Goal: Task Accomplishment & Management: Complete application form

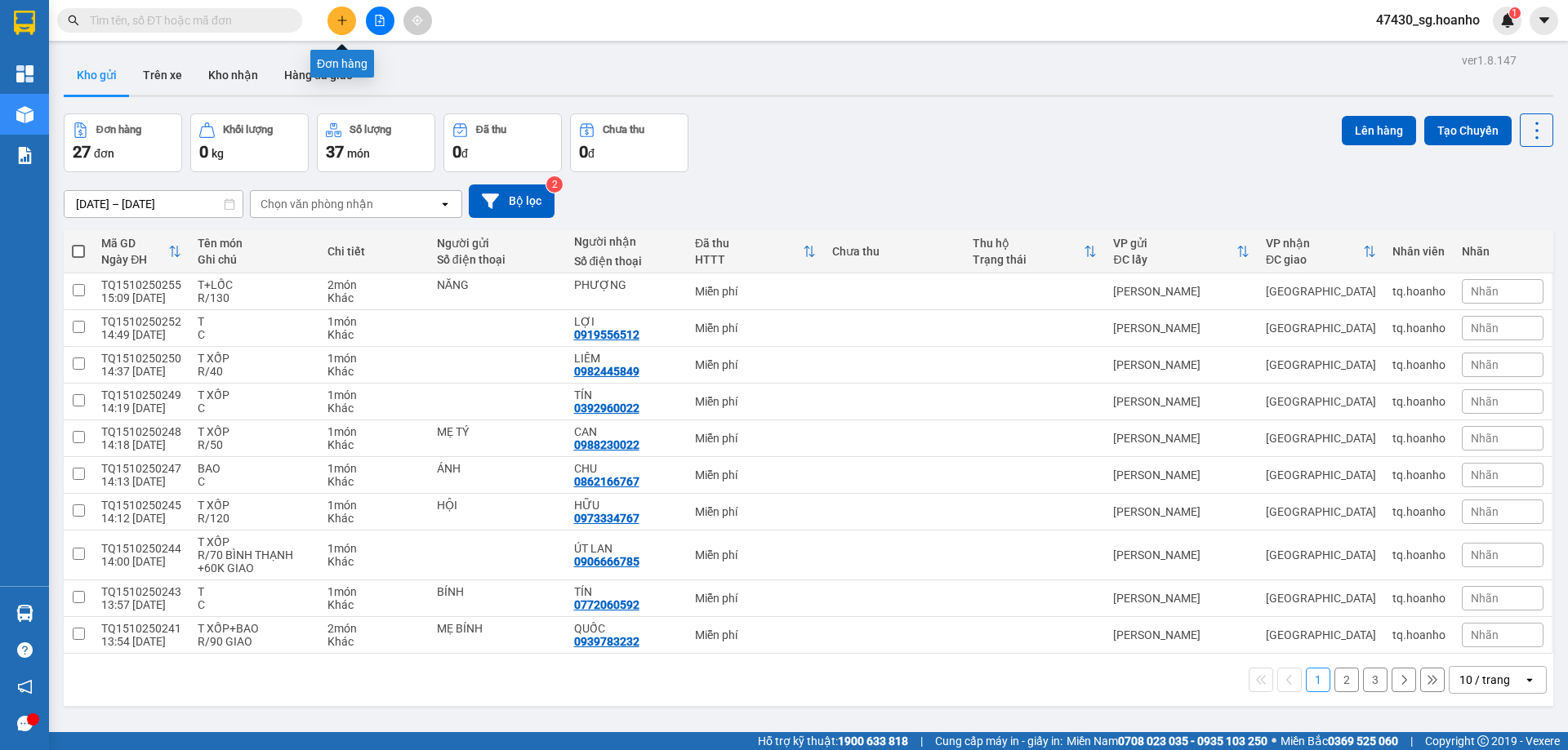
click at [331, 27] on button at bounding box center [342, 21] width 29 height 29
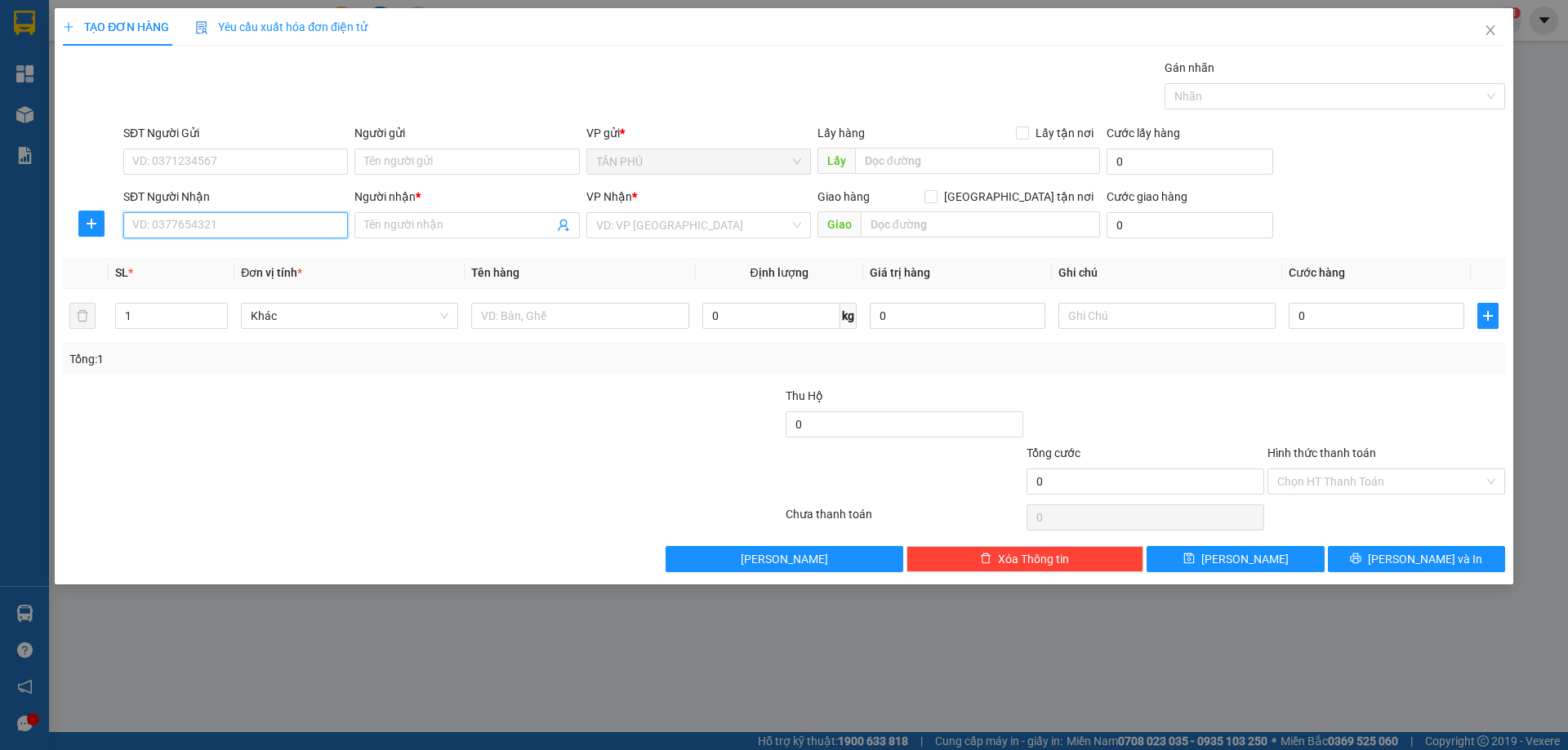
click at [317, 216] on input "SĐT Người Nhận" at bounding box center [235, 225] width 225 height 26
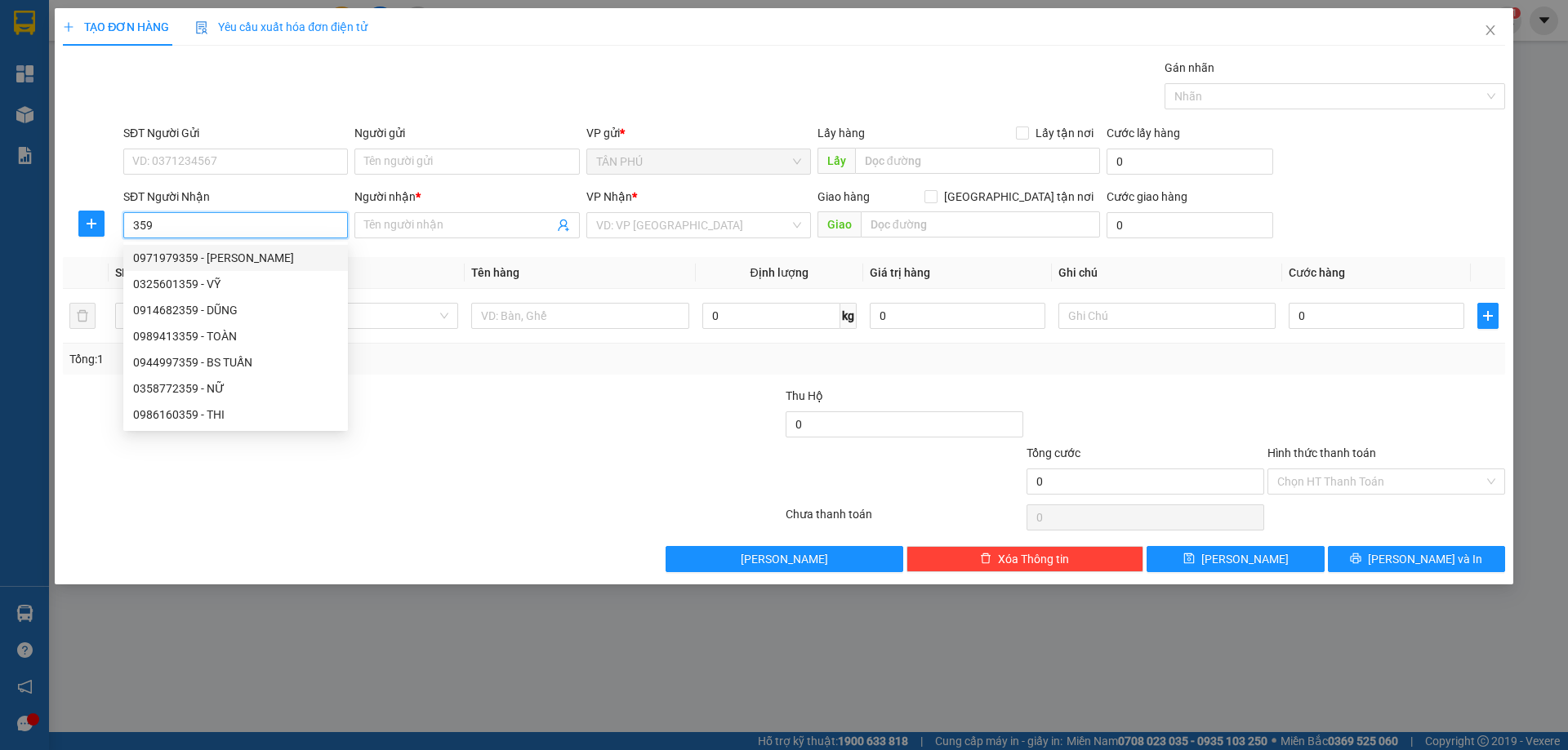
click at [265, 262] on div "0971979359 - [PERSON_NAME]" at bounding box center [235, 257] width 205 height 18
type input "0971979359"
type input "[PERSON_NAME]"
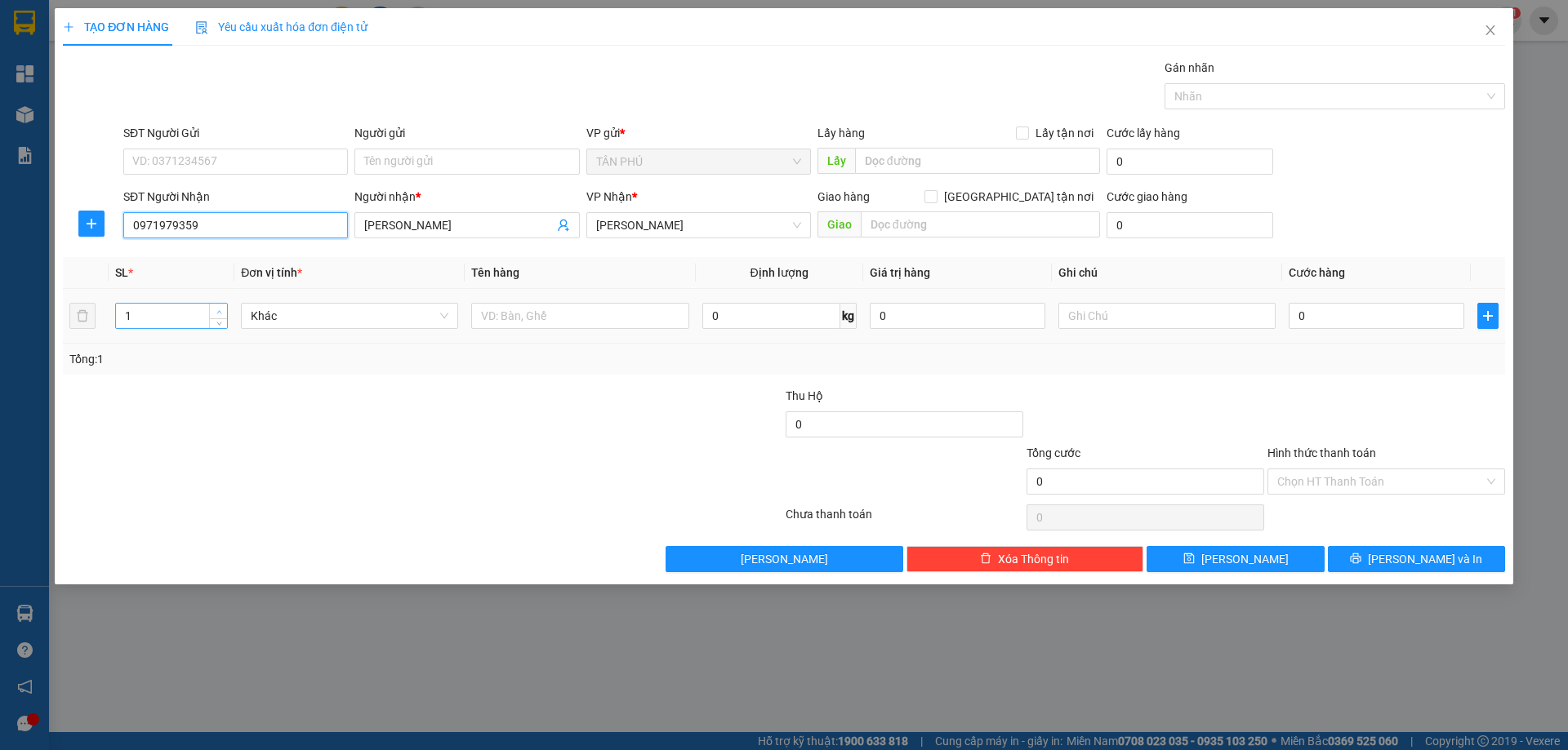
type input "0971979359"
click at [214, 304] on span "Increase Value" at bounding box center [217, 310] width 18 height 14
type input "4"
click at [214, 304] on span "Increase Value" at bounding box center [217, 310] width 18 height 14
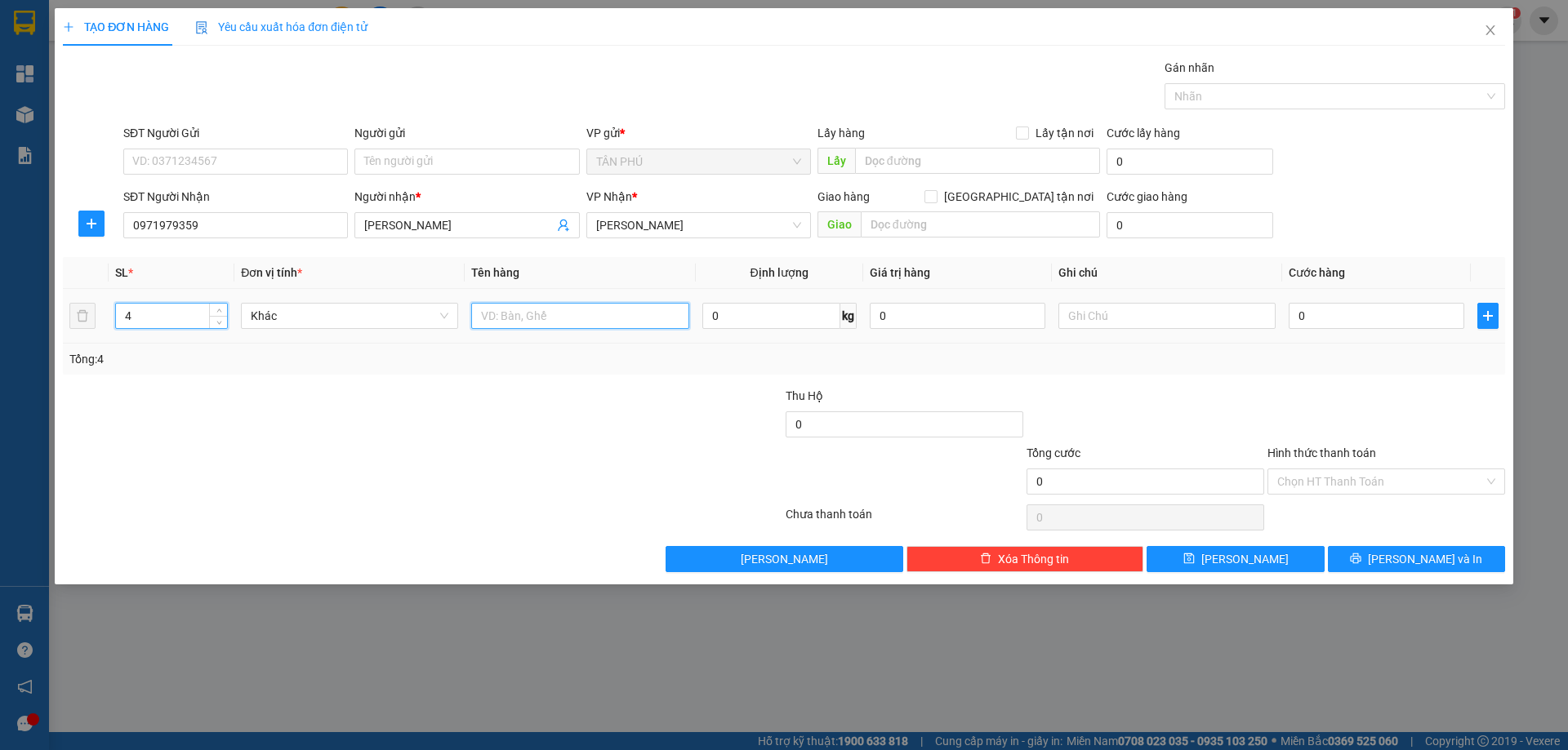
click at [650, 320] on input "text" at bounding box center [579, 316] width 217 height 26
type input "4BAO"
drag, startPoint x: 1227, startPoint y: 289, endPoint x: 1221, endPoint y: 301, distance: 13.4
click at [1227, 297] on td at bounding box center [1166, 316] width 231 height 55
click at [1216, 307] on input "text" at bounding box center [1166, 316] width 217 height 26
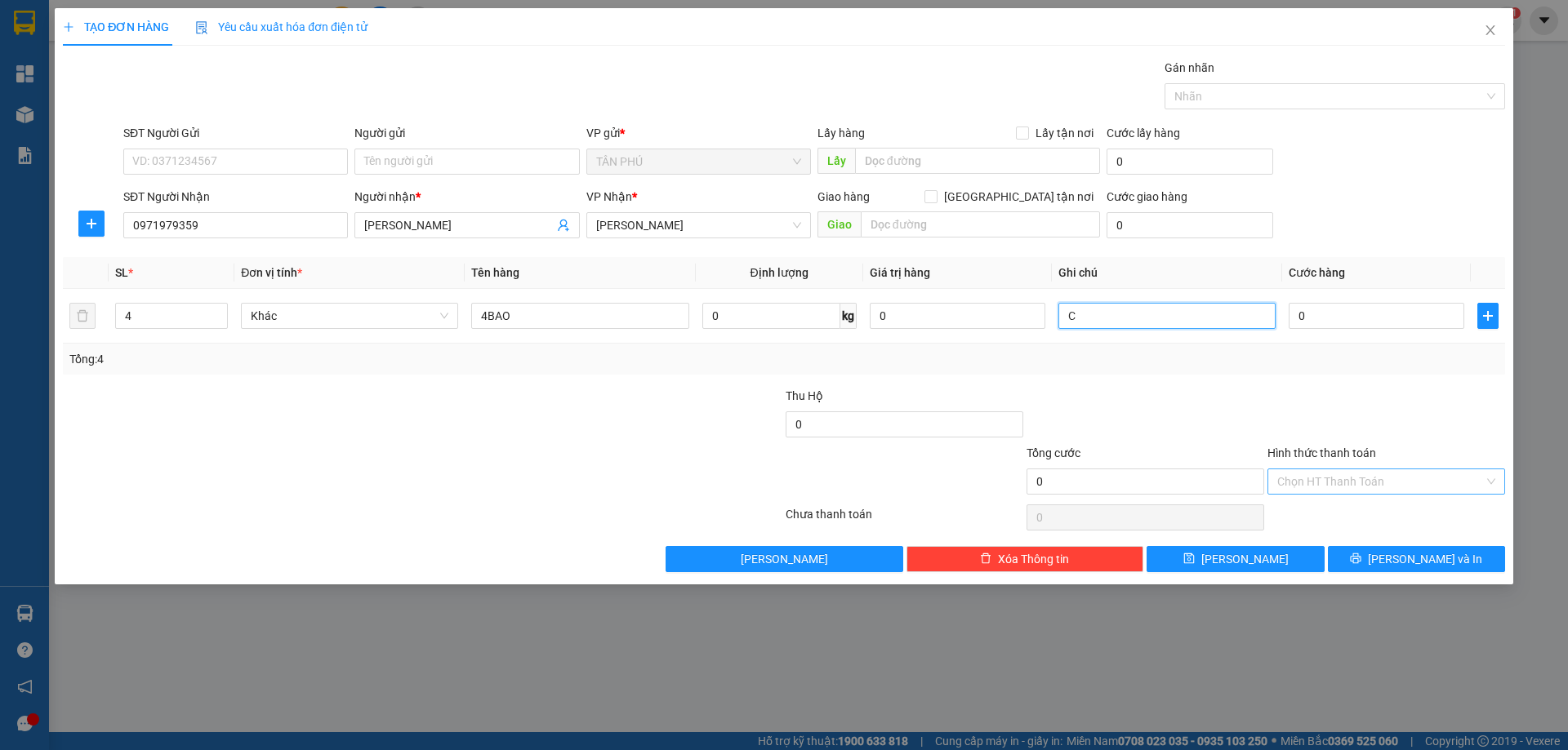
type input "C"
click at [1317, 490] on input "Hình thức thanh toán" at bounding box center [1380, 482] width 207 height 25
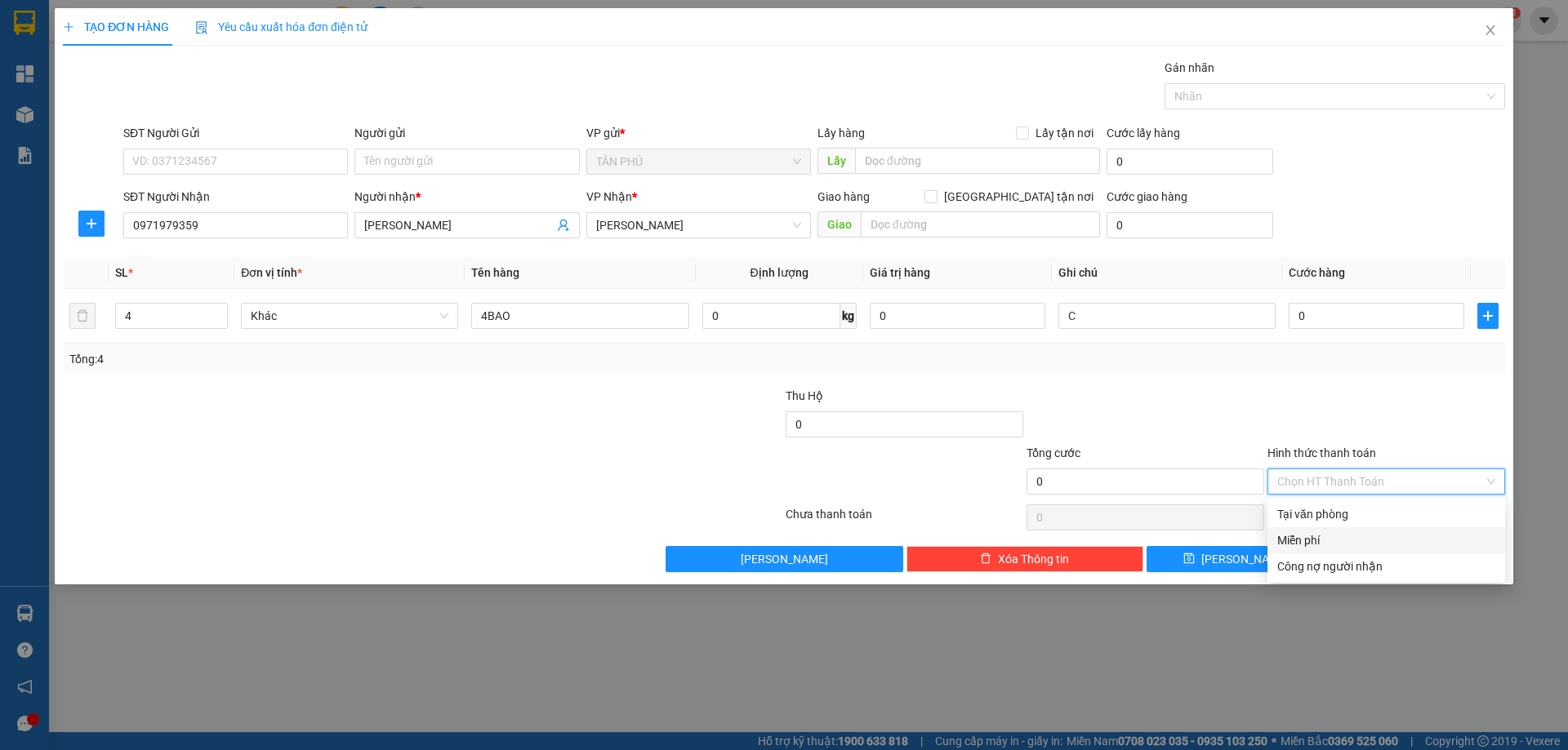
click at [1308, 542] on div "Miễn phí" at bounding box center [1386, 540] width 218 height 18
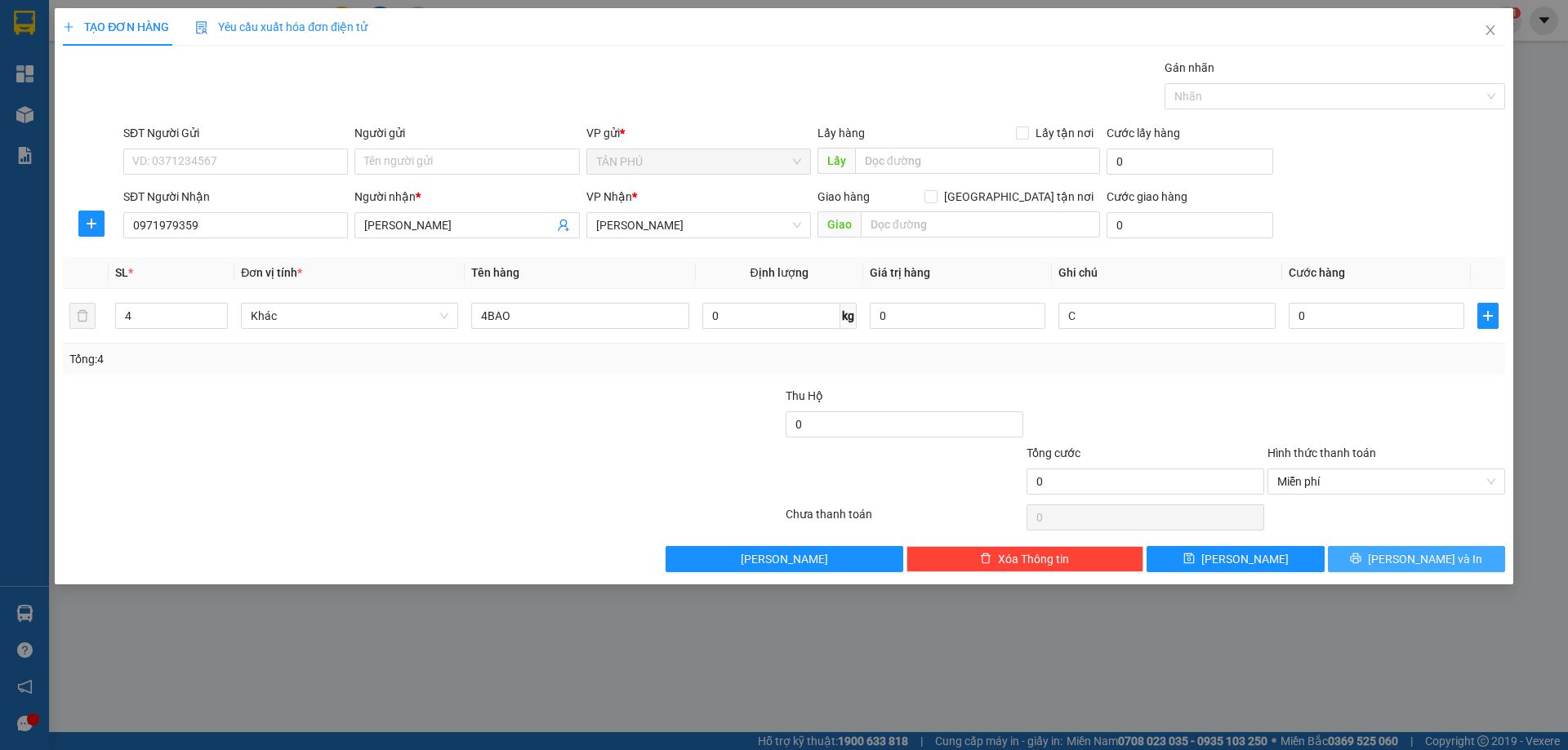
drag, startPoint x: 1394, startPoint y: 579, endPoint x: 1399, endPoint y: 563, distance: 16.8
click at [1397, 568] on div "TẠO ĐƠN HÀNG Yêu cầu xuất hóa đơn điện tử Transit Pickup Surcharge Ids Transit …" at bounding box center [784, 297] width 1458 height 577
click at [1399, 562] on button "[PERSON_NAME] và In" at bounding box center [1416, 559] width 177 height 26
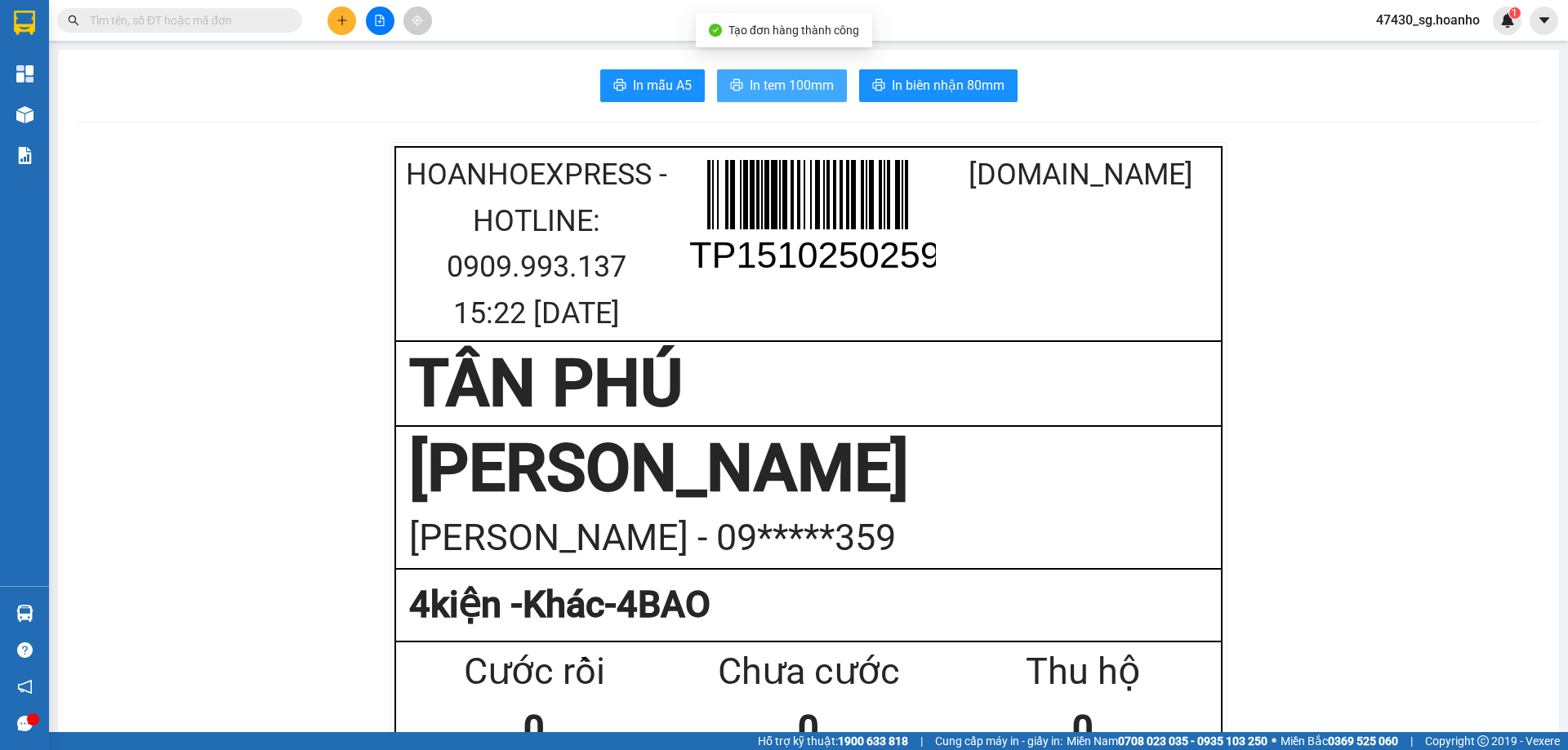
click at [768, 81] on span "In tem 100mm" at bounding box center [791, 85] width 84 height 20
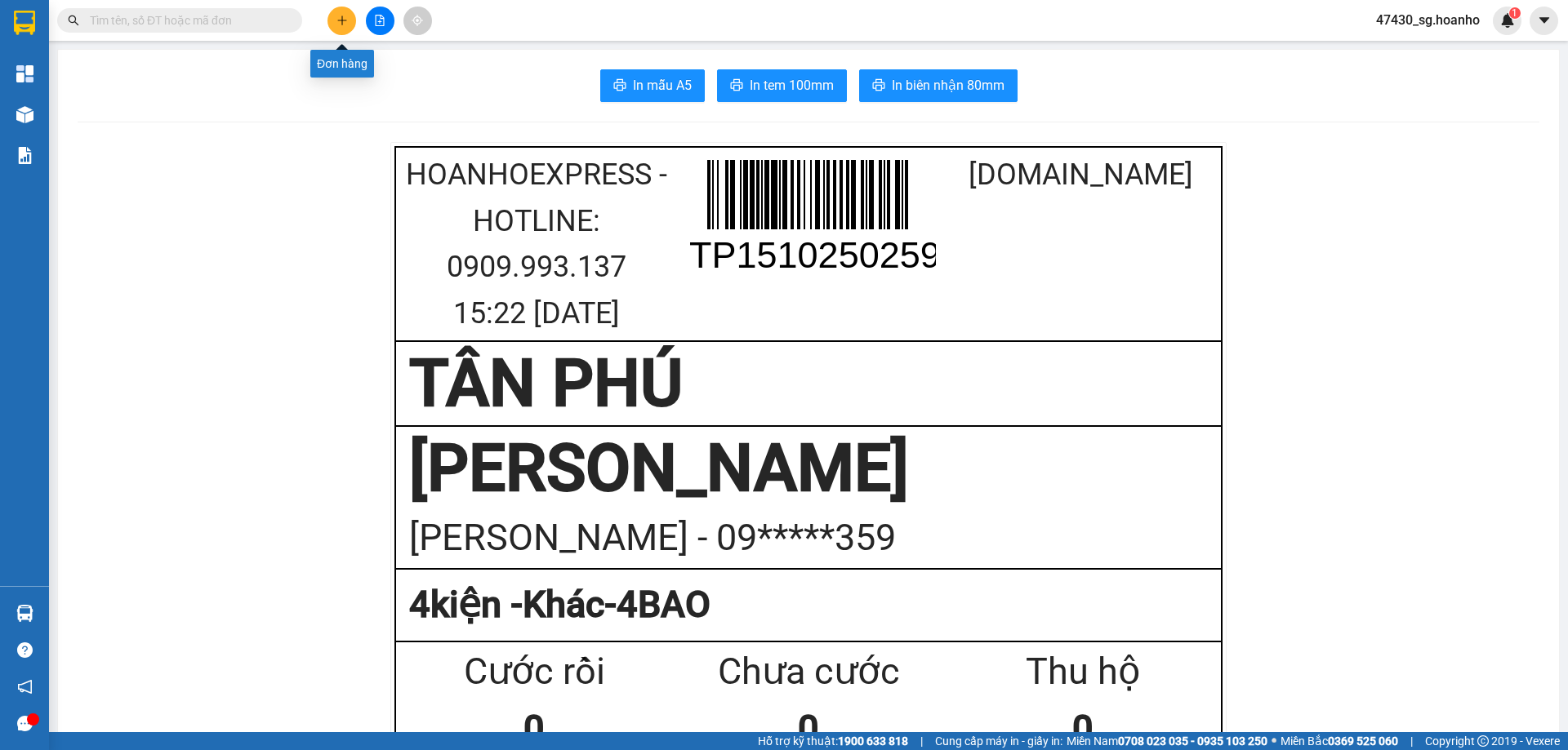
click at [334, 27] on button at bounding box center [342, 21] width 29 height 29
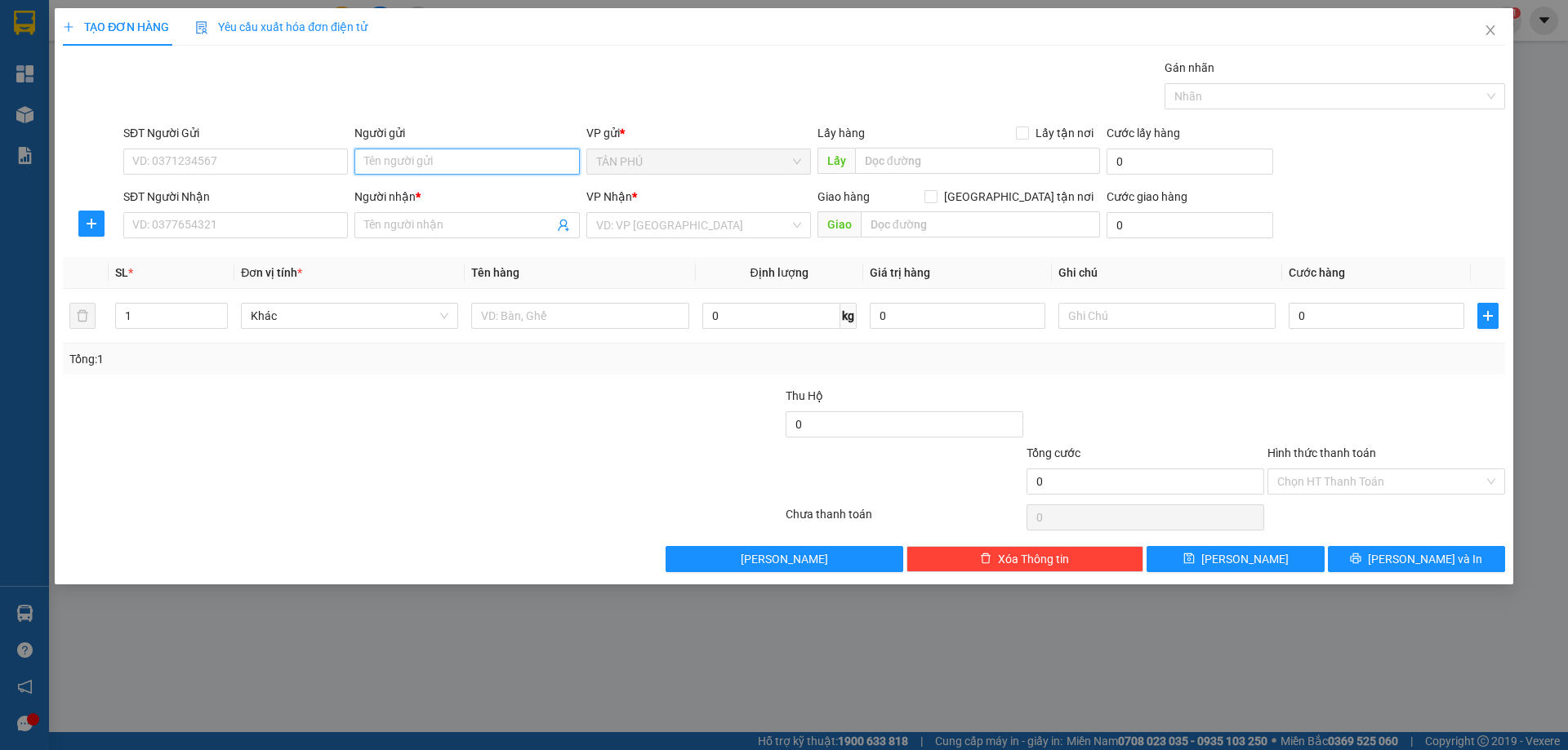
click at [363, 154] on input "Người gửi" at bounding box center [466, 161] width 225 height 26
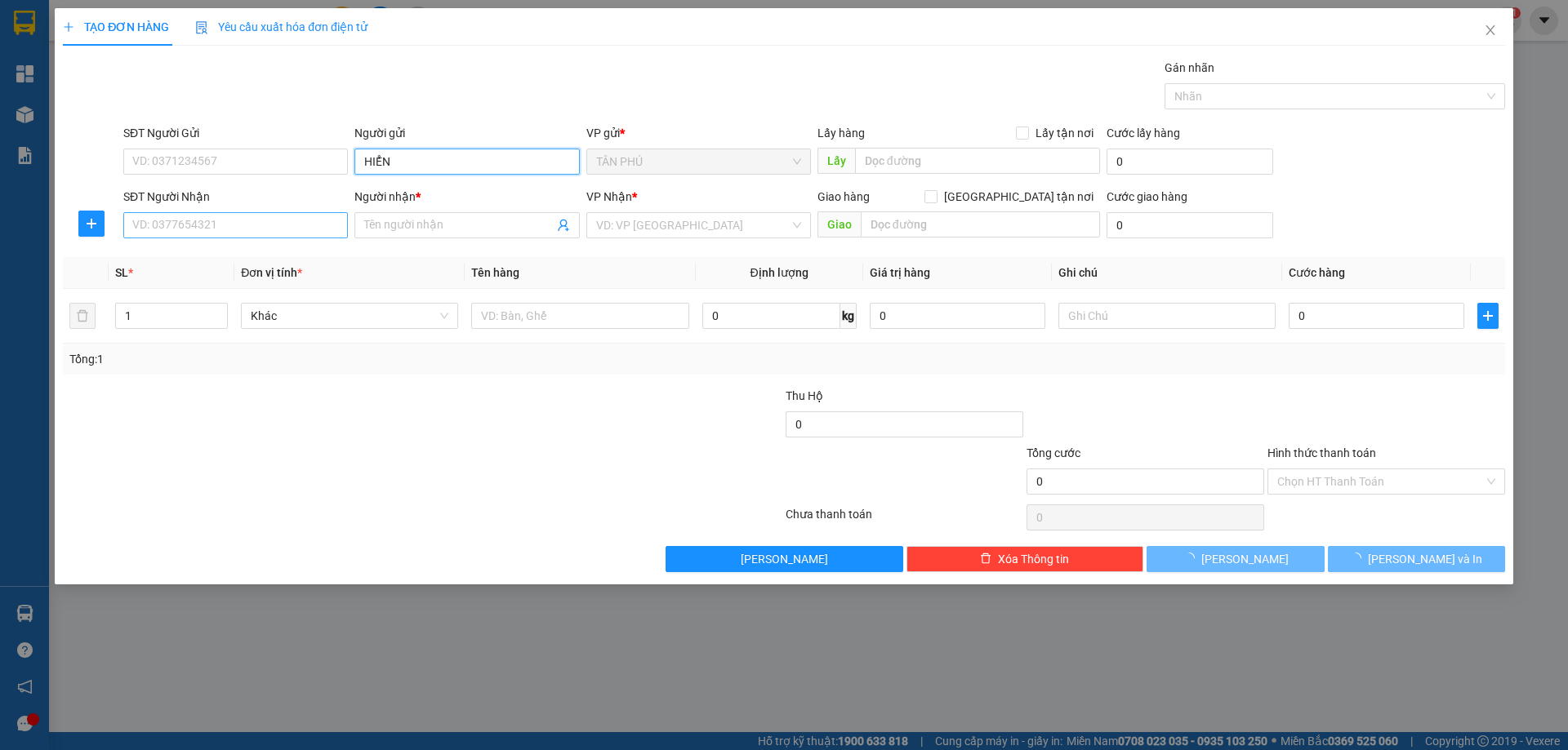
type input "HIỂN"
click at [280, 214] on input "SĐT Người Nhận" at bounding box center [235, 225] width 225 height 26
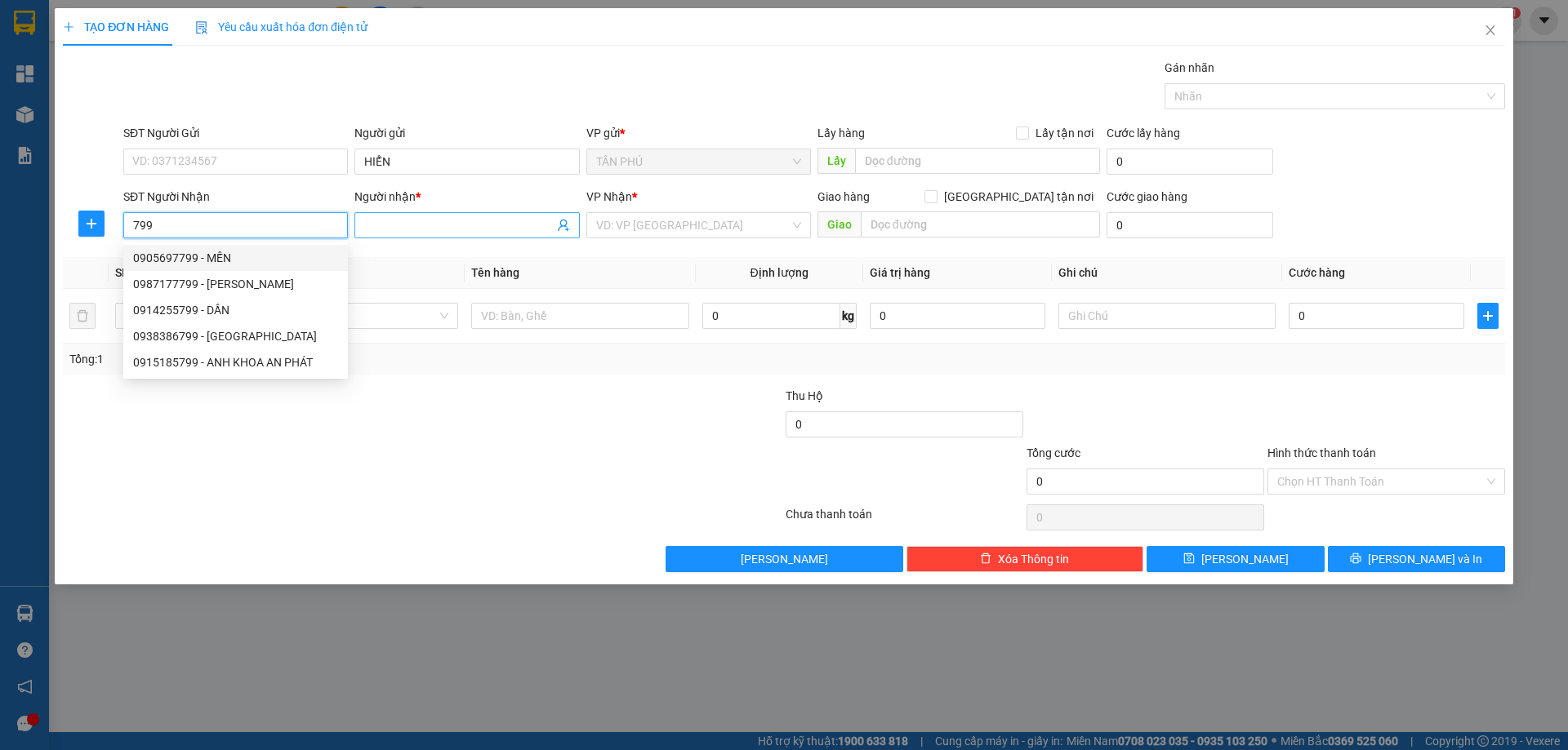
type input "799"
click at [354, 234] on div "Người nhận * Tên người nhận" at bounding box center [467, 216] width 232 height 57
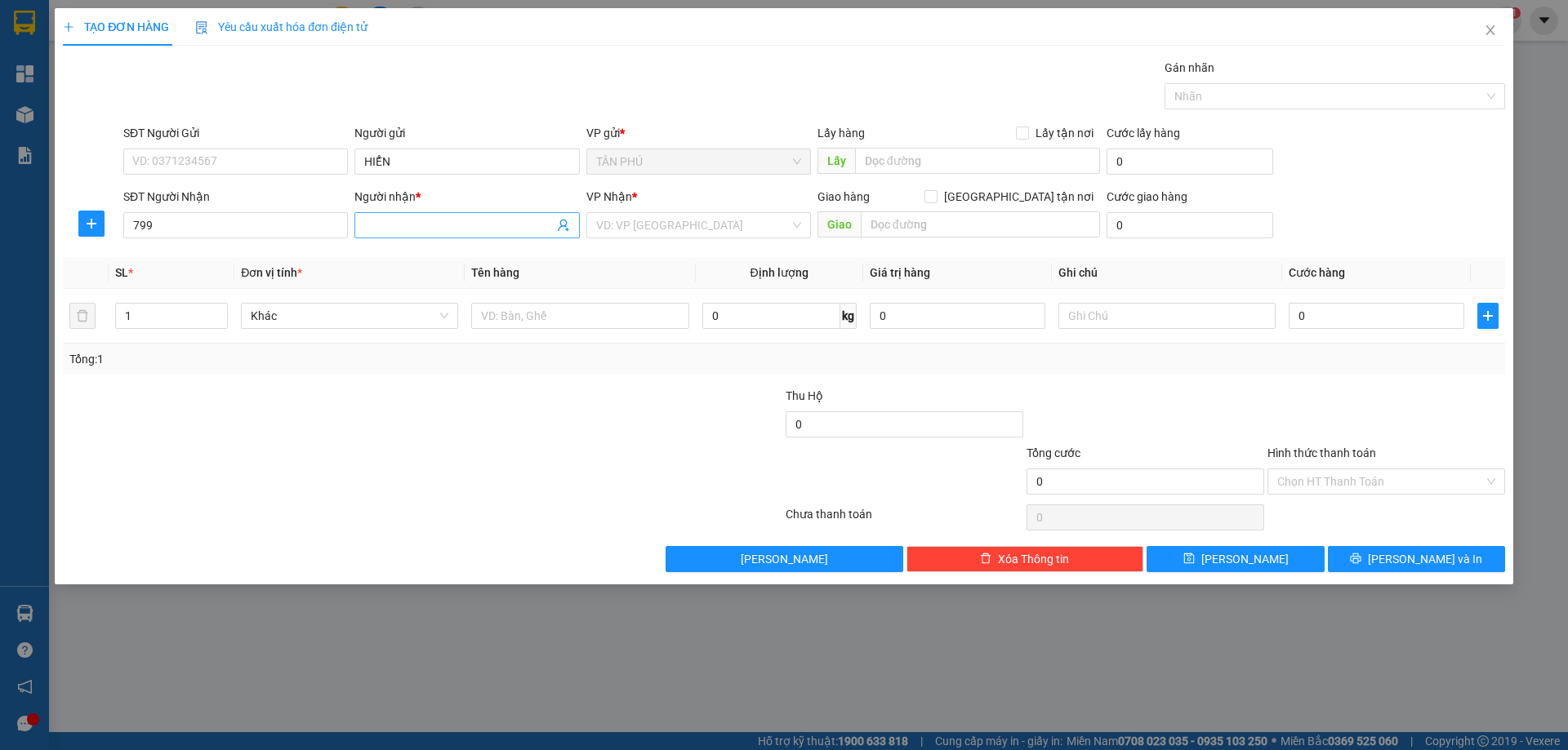
click at [364, 227] on span at bounding box center [466, 225] width 225 height 26
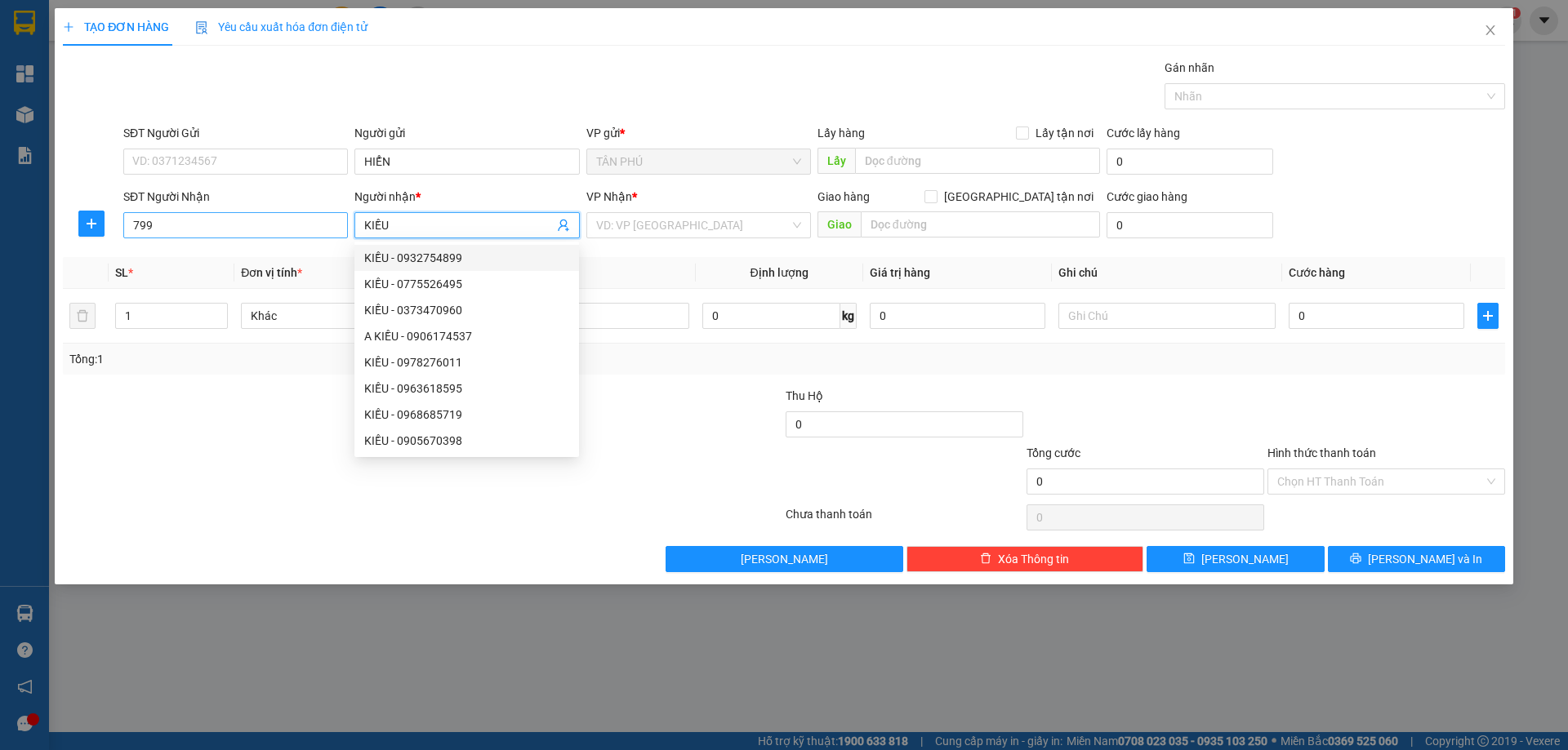
type input "KIỀU"
click at [258, 222] on input "799" at bounding box center [235, 225] width 225 height 26
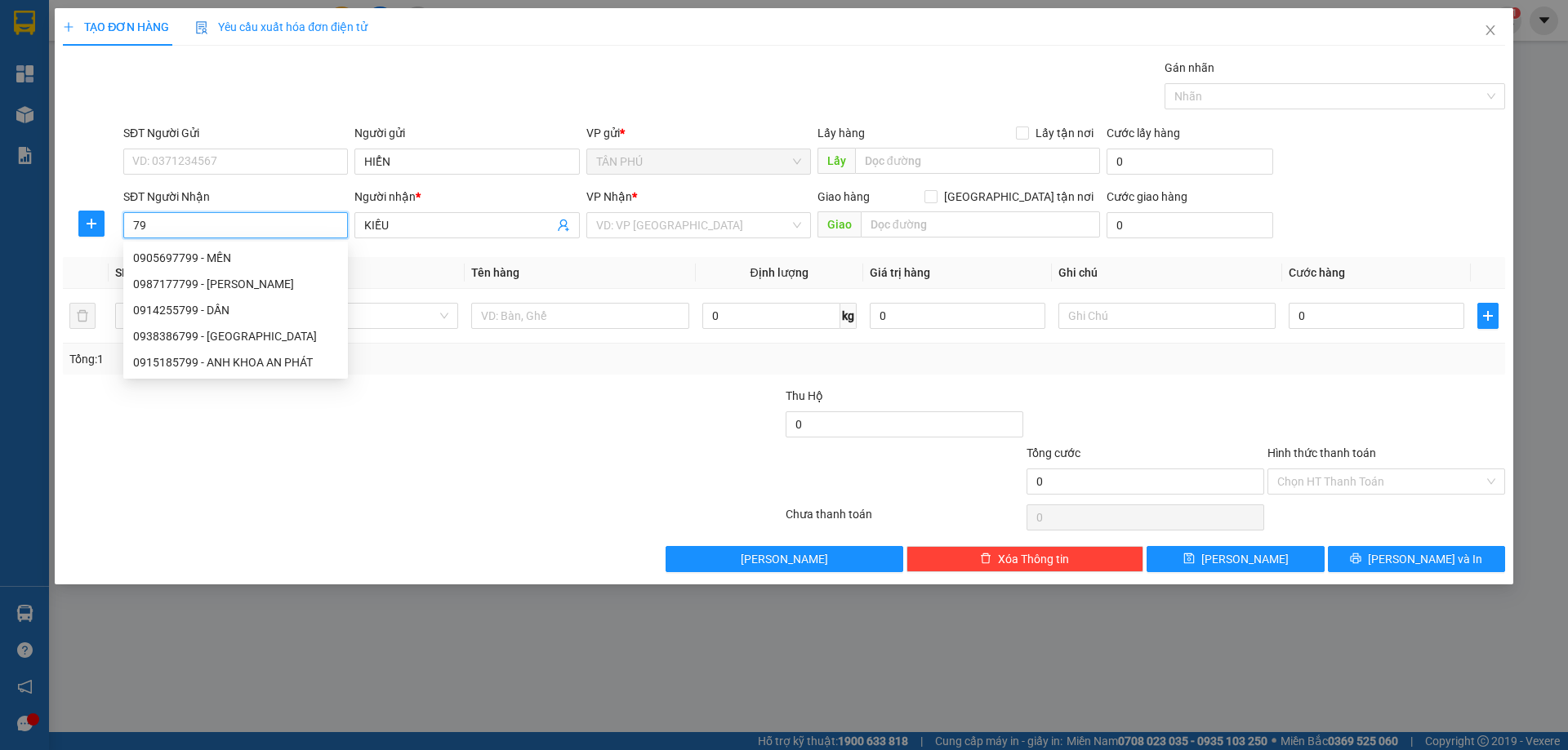
type input "7"
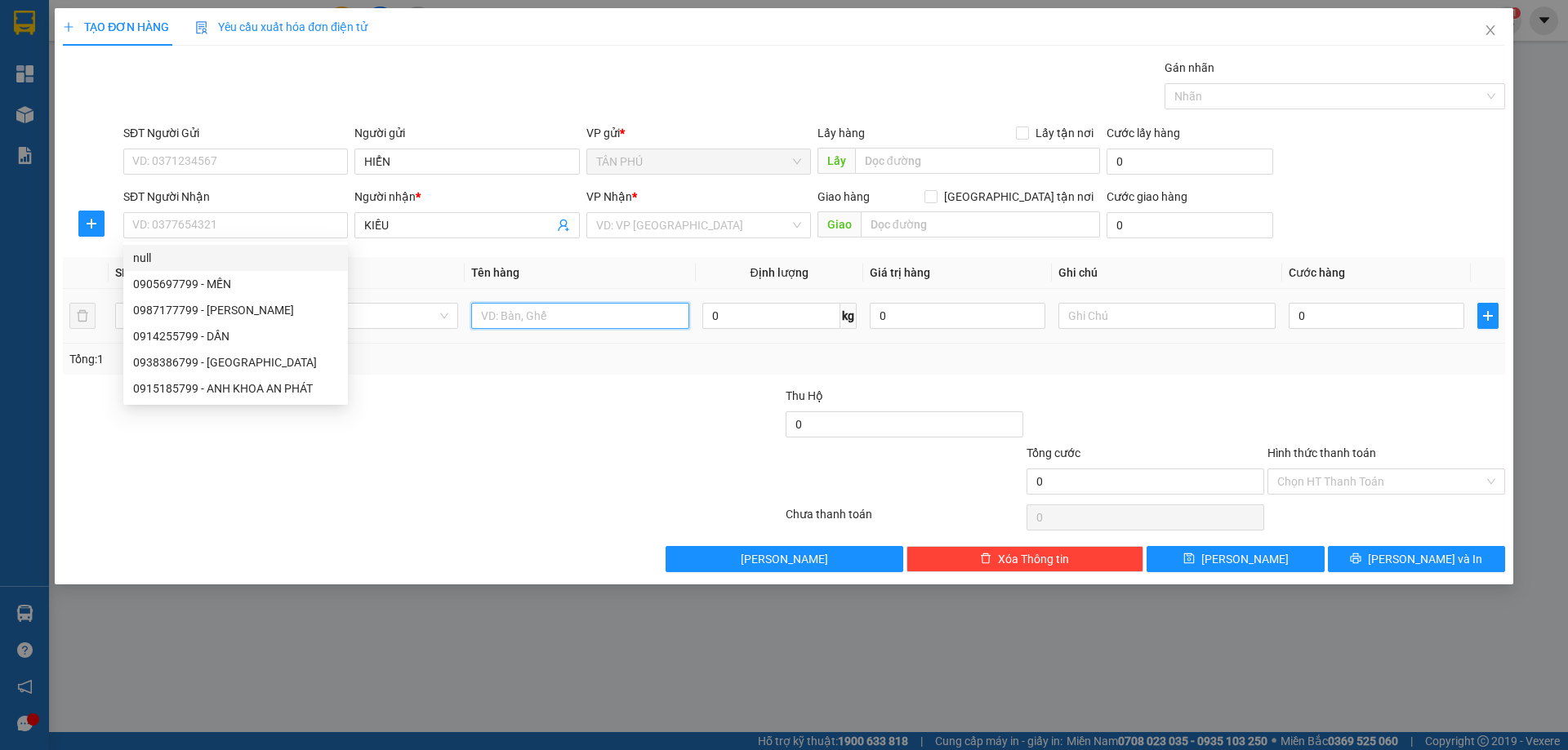
click at [517, 310] on input "text" at bounding box center [579, 316] width 217 height 26
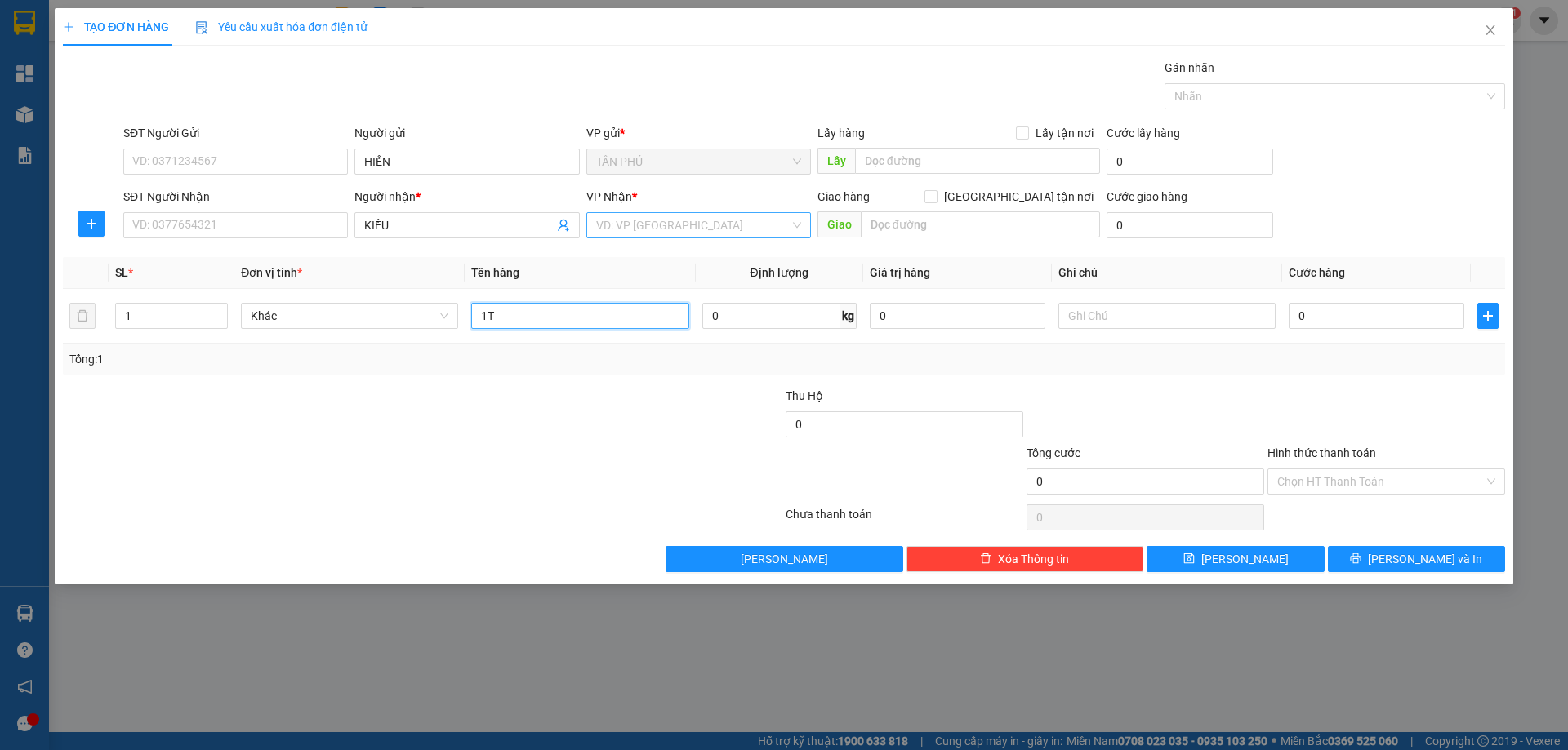
type input "1T"
click at [733, 226] on input "search" at bounding box center [693, 226] width 193 height 25
click at [716, 280] on div "[PERSON_NAME]" at bounding box center [698, 284] width 205 height 18
click at [1144, 313] on input "text" at bounding box center [1166, 316] width 217 height 26
type input "R-50"
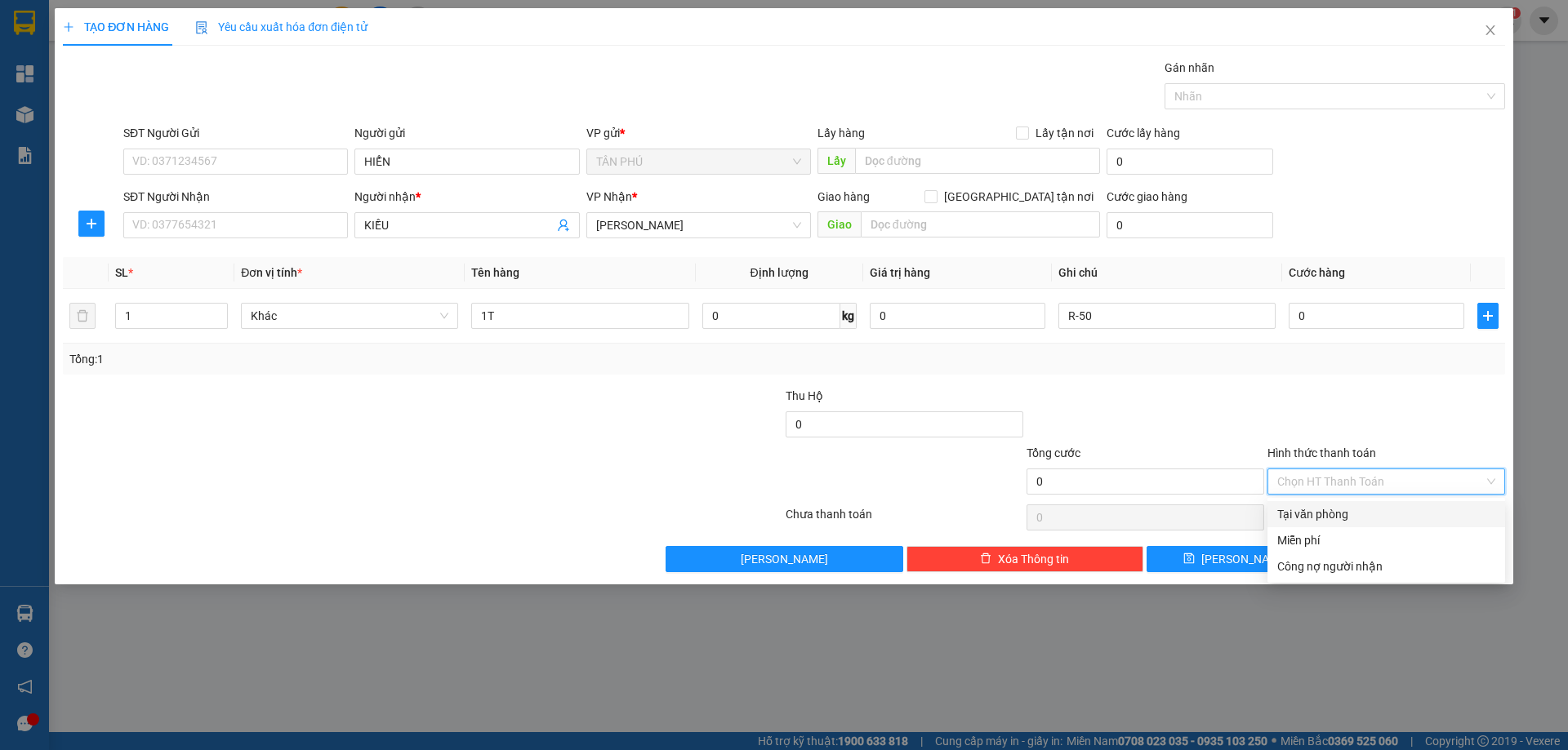
click at [1317, 488] on input "Hình thức thanh toán" at bounding box center [1380, 482] width 207 height 25
click at [1321, 540] on div "Miễn phí" at bounding box center [1386, 540] width 218 height 18
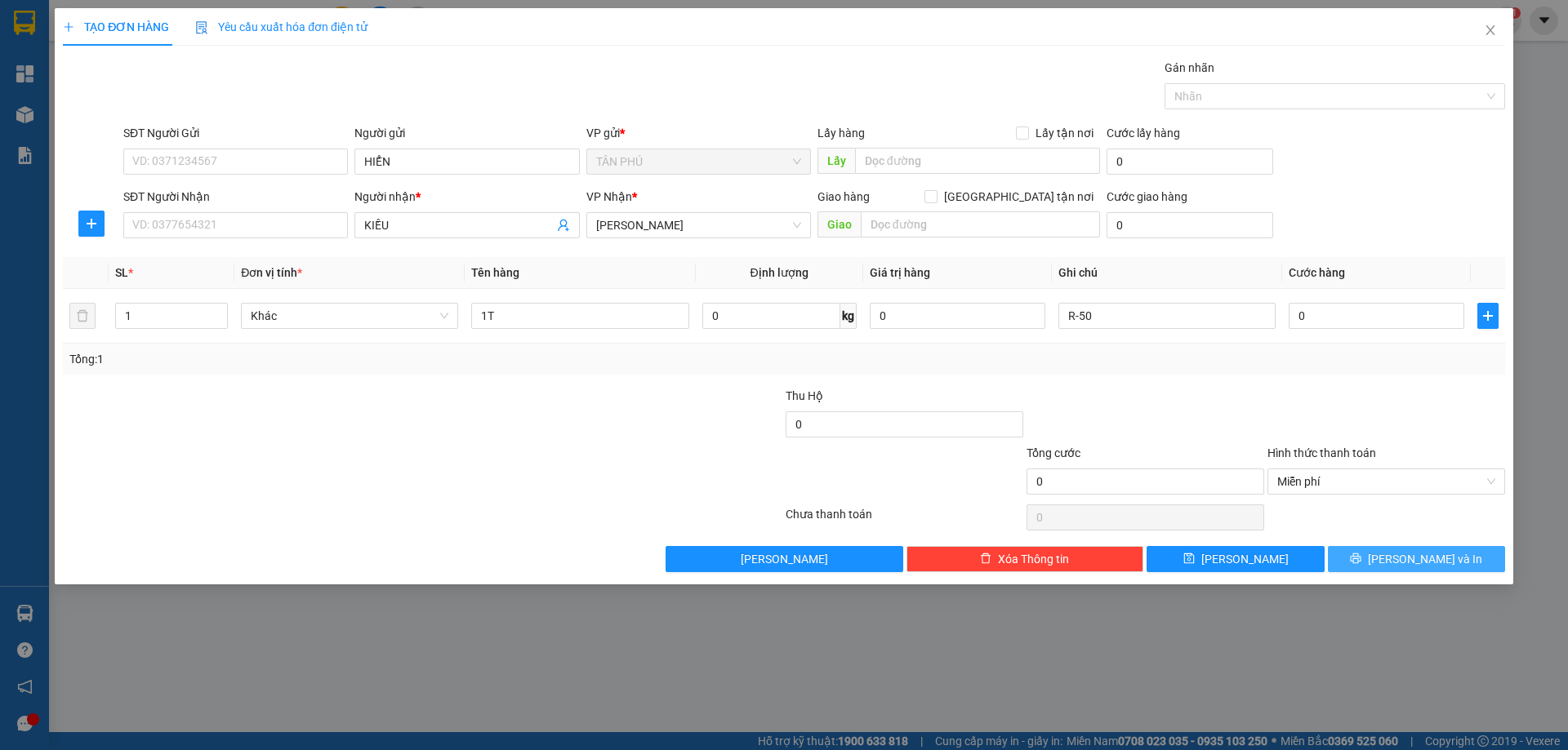
click at [1341, 554] on button "[PERSON_NAME] và In" at bounding box center [1416, 559] width 177 height 26
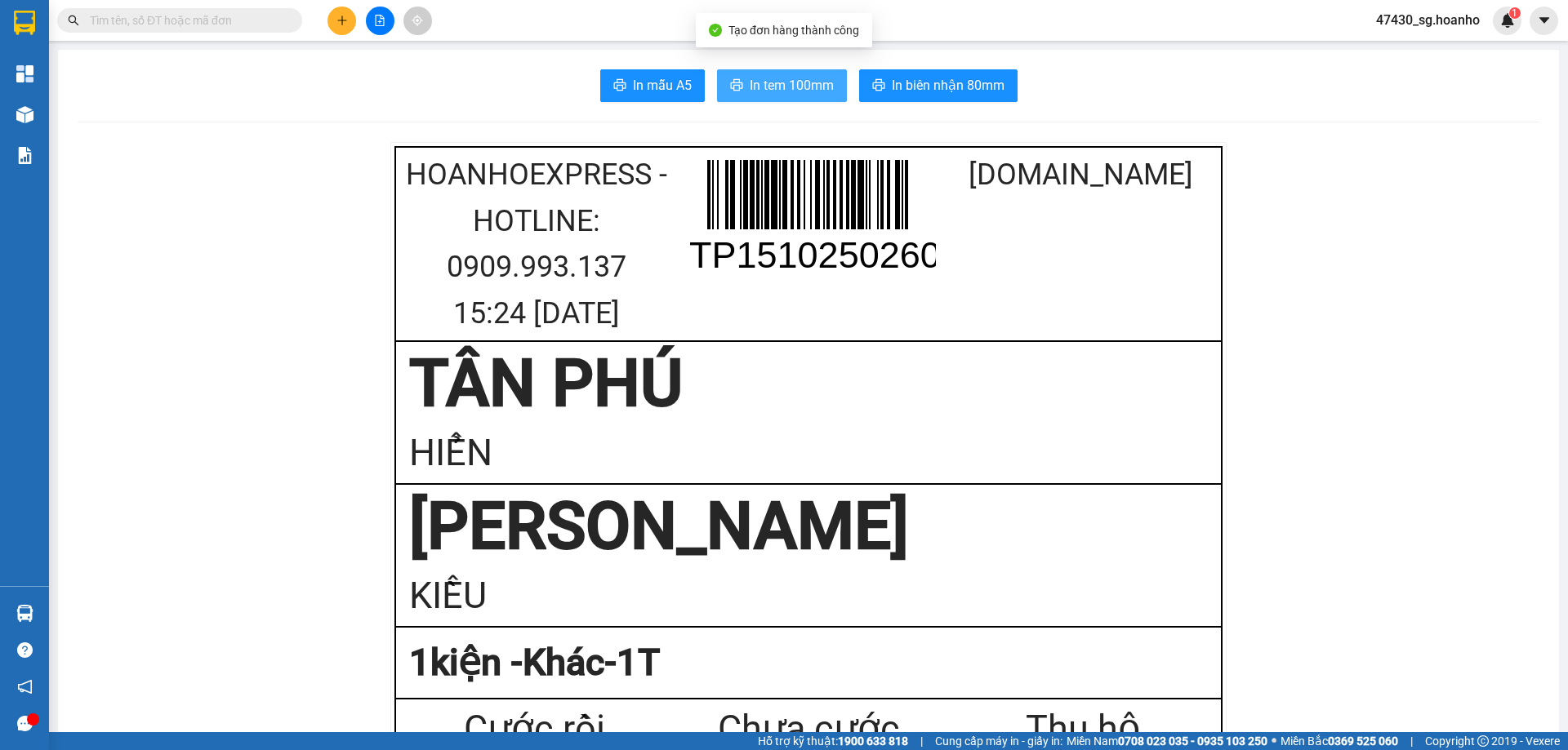
click at [801, 84] on span "In tem 100mm" at bounding box center [791, 85] width 84 height 20
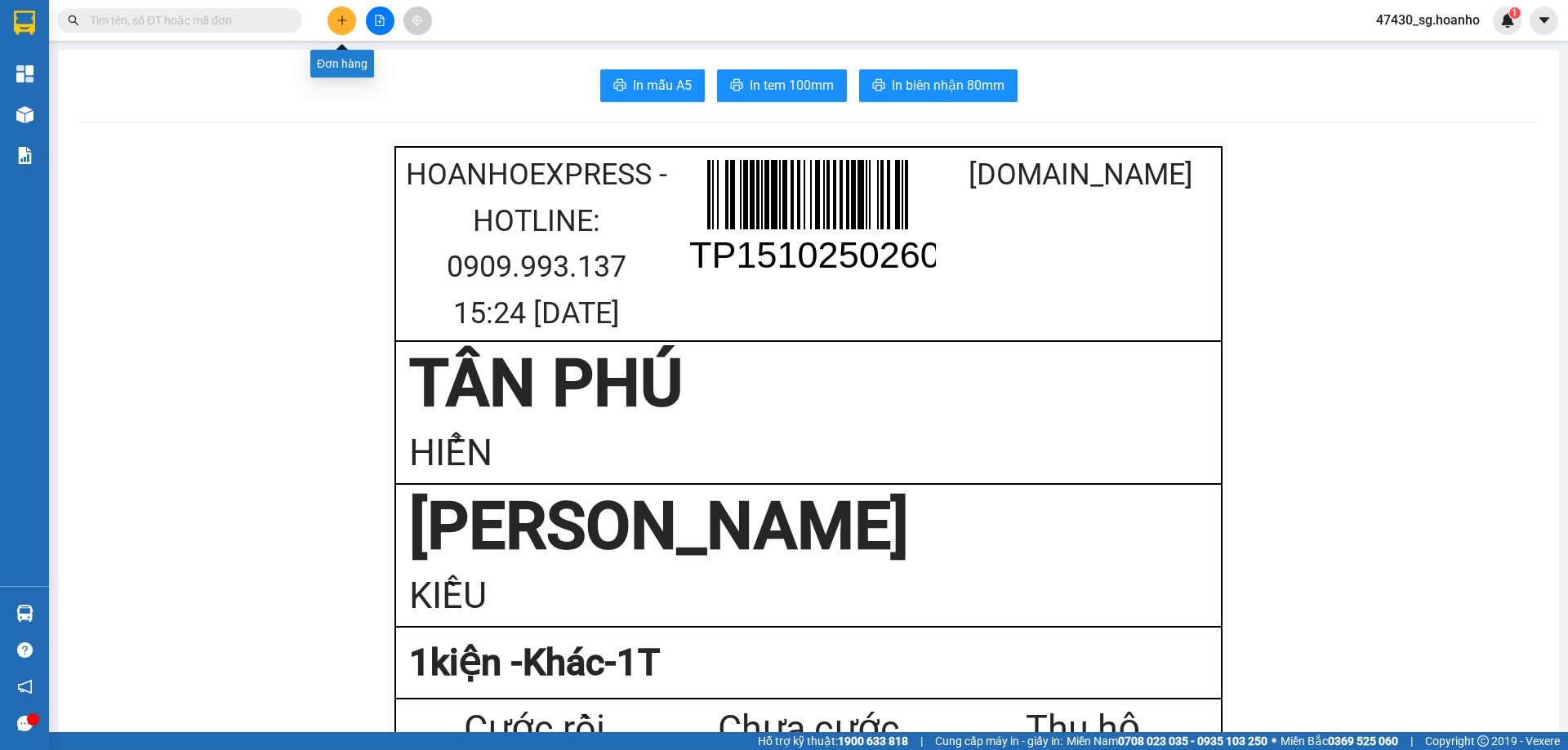
click at [334, 24] on button at bounding box center [342, 21] width 29 height 29
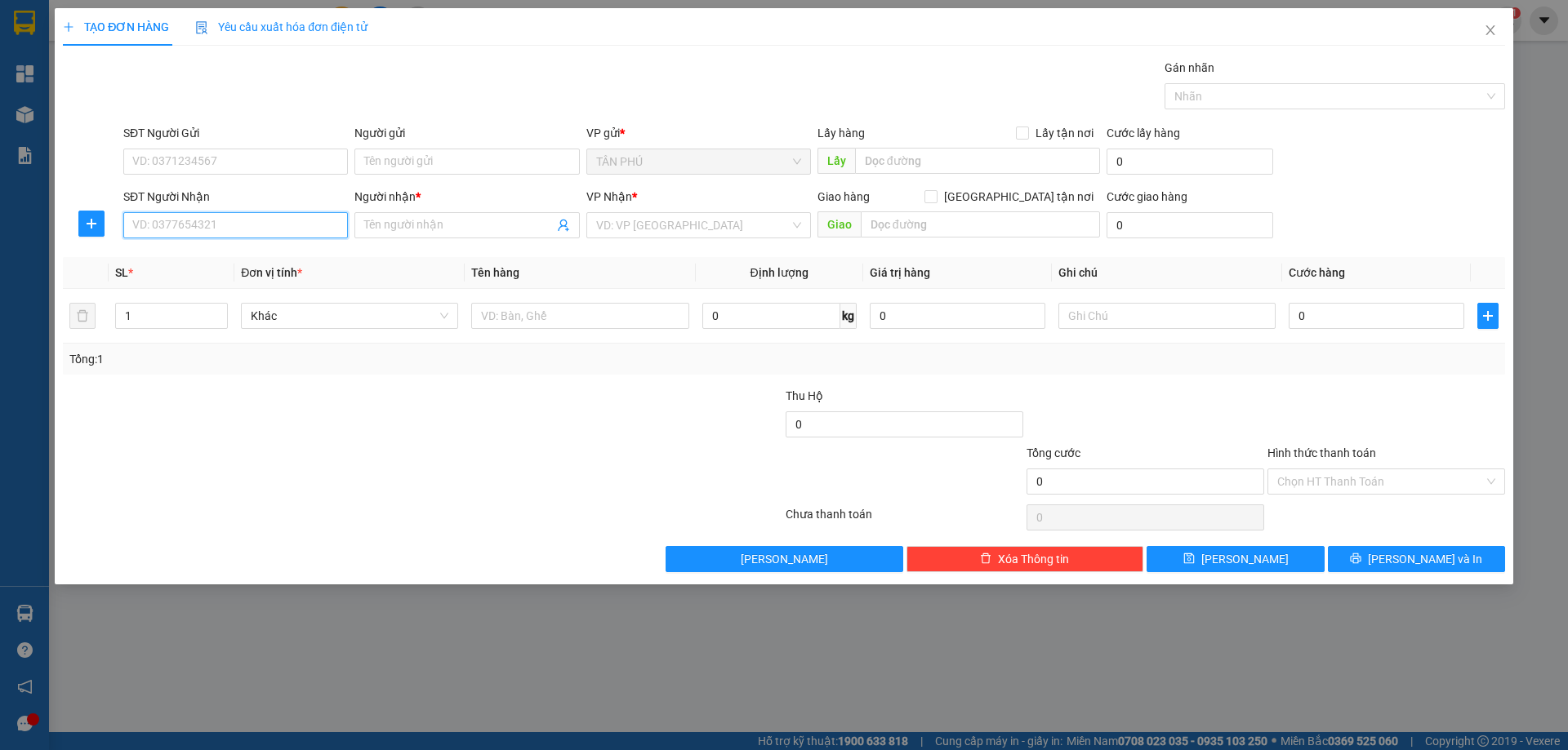
click at [150, 223] on input "SĐT Người Nhận" at bounding box center [235, 225] width 225 height 26
click at [187, 248] on div "0919168099 - A XUÂN" at bounding box center [235, 257] width 225 height 26
type input "0919168099"
type input "A XUÂN"
type input "0919168099"
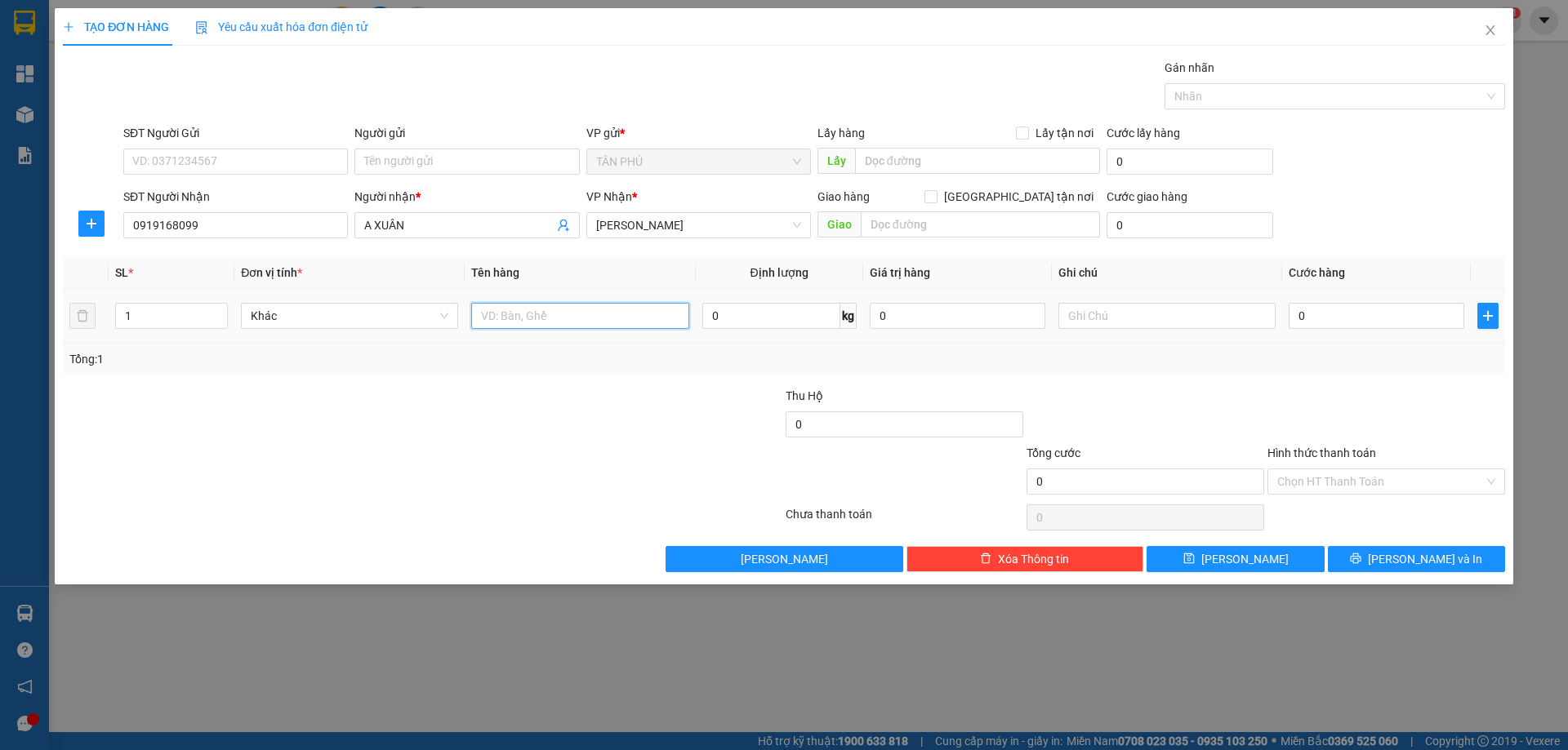
click at [506, 325] on input "text" at bounding box center [579, 316] width 217 height 26
type input "1BAO"
click at [1139, 315] on input "text" at bounding box center [1166, 316] width 217 height 26
type input "C"
click at [1334, 483] on input "Hình thức thanh toán" at bounding box center [1380, 482] width 207 height 25
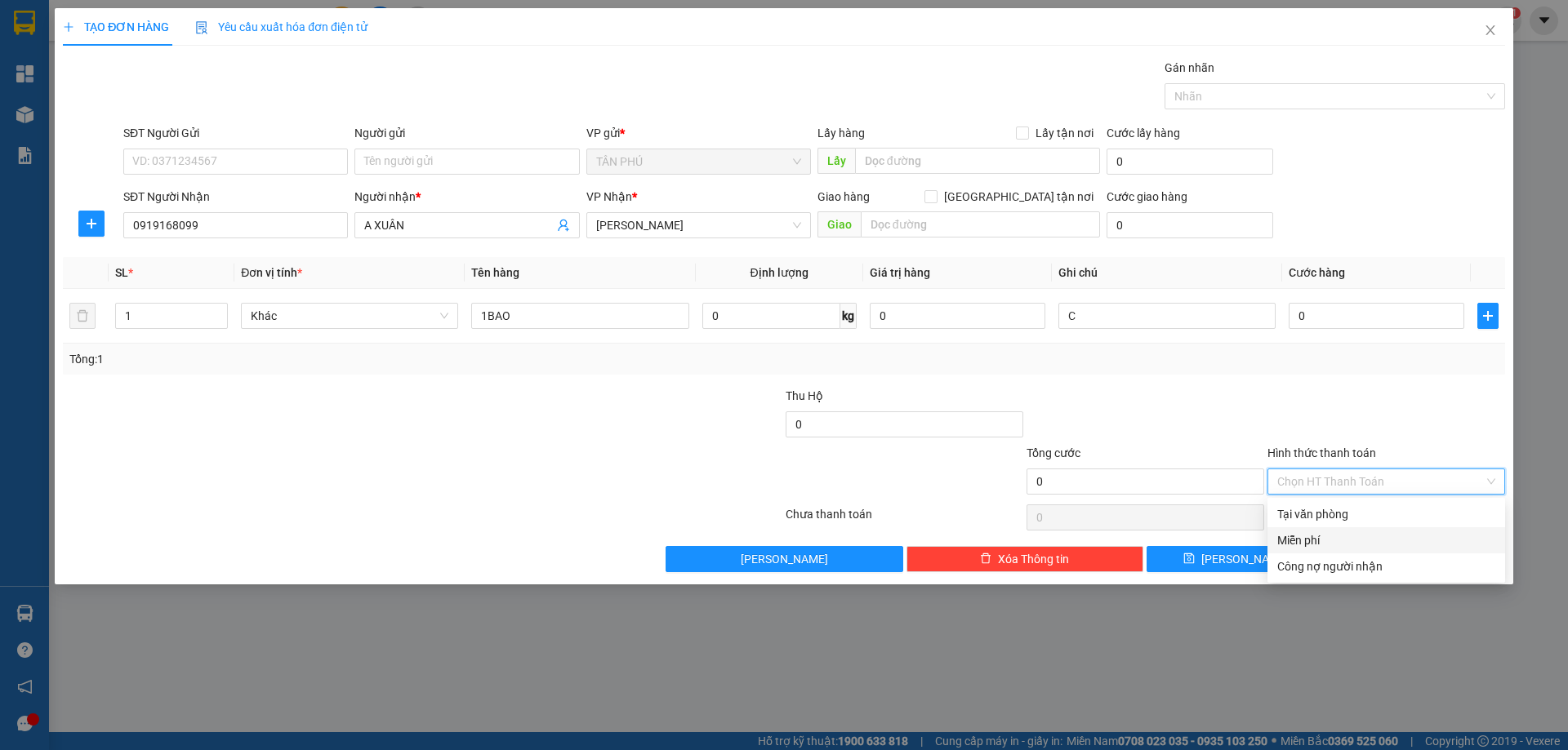
click at [1328, 529] on div "Miễn phí" at bounding box center [1386, 540] width 237 height 26
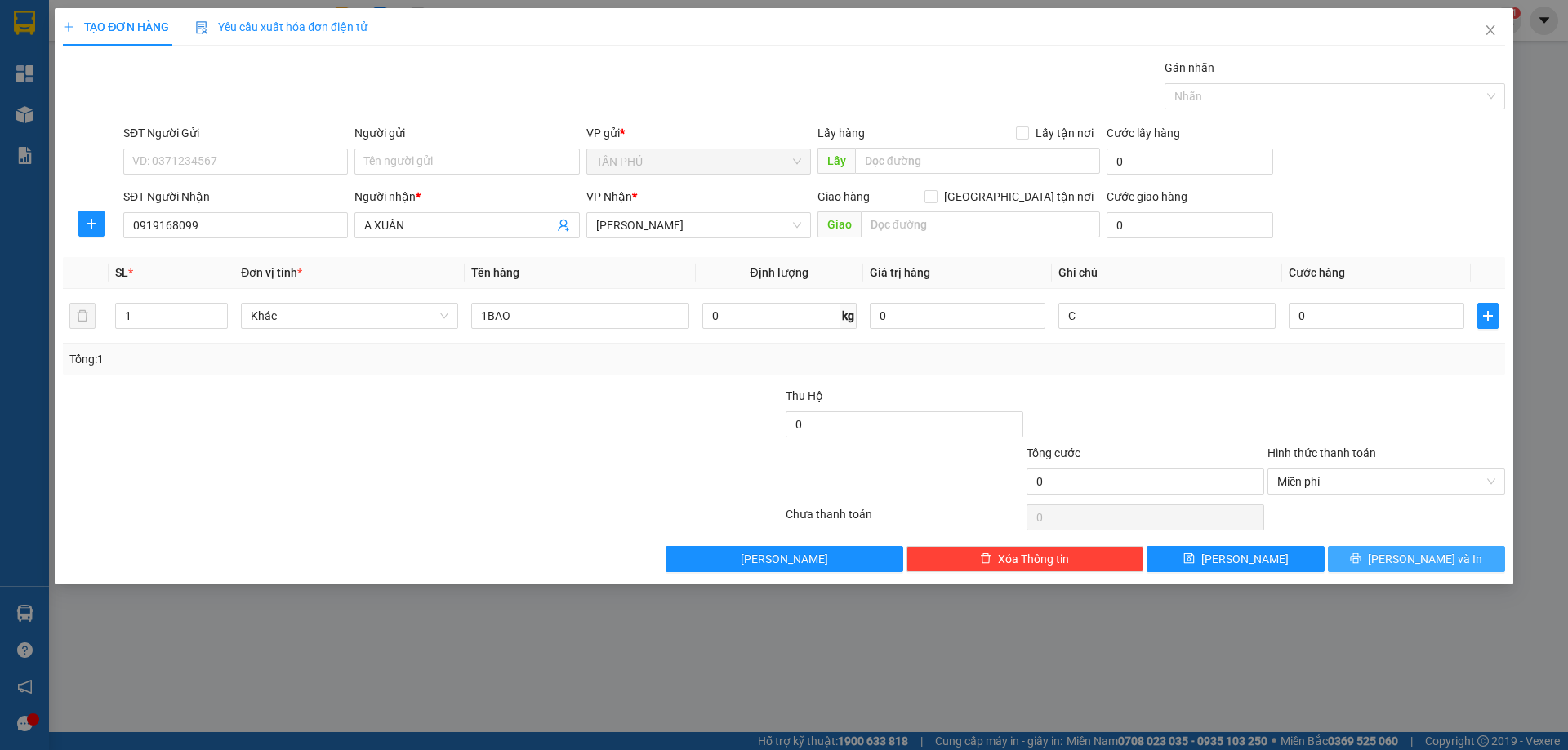
click at [1364, 568] on button "[PERSON_NAME] và In" at bounding box center [1416, 559] width 177 height 26
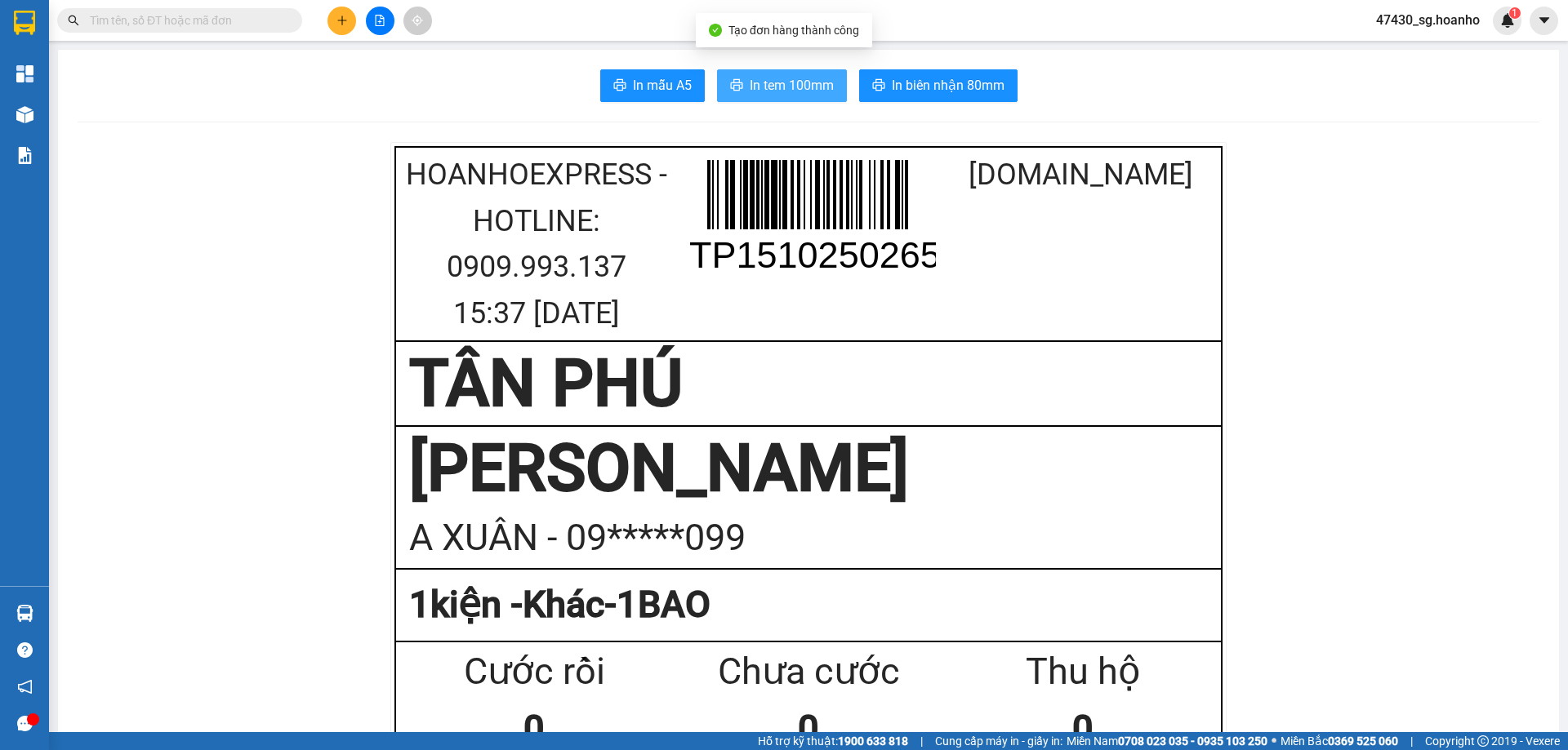
click at [802, 80] on span "In tem 100mm" at bounding box center [791, 85] width 84 height 20
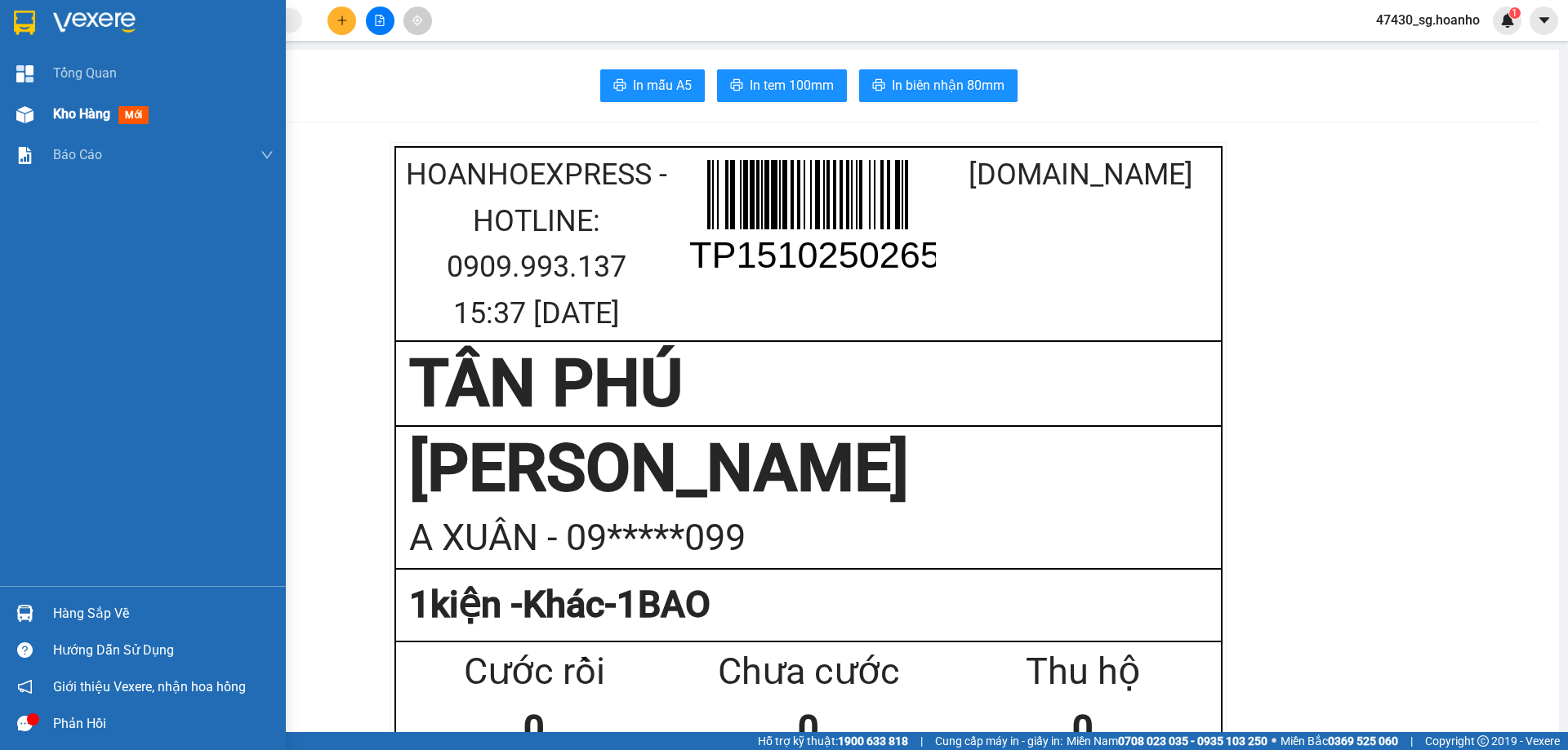
click at [58, 116] on span "Kho hàng" at bounding box center [81, 114] width 57 height 15
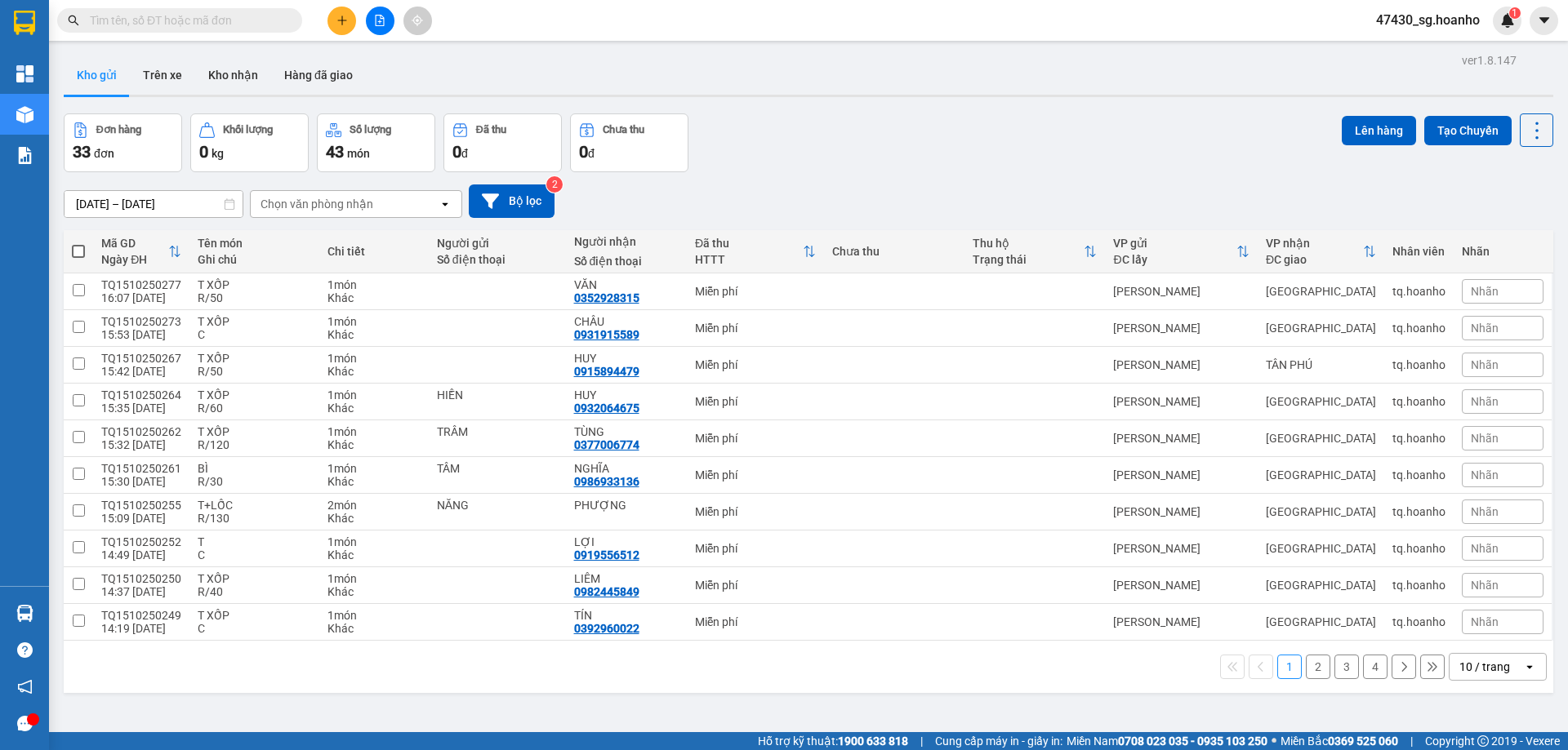
click at [1306, 669] on button "2" at bounding box center [1318, 667] width 25 height 25
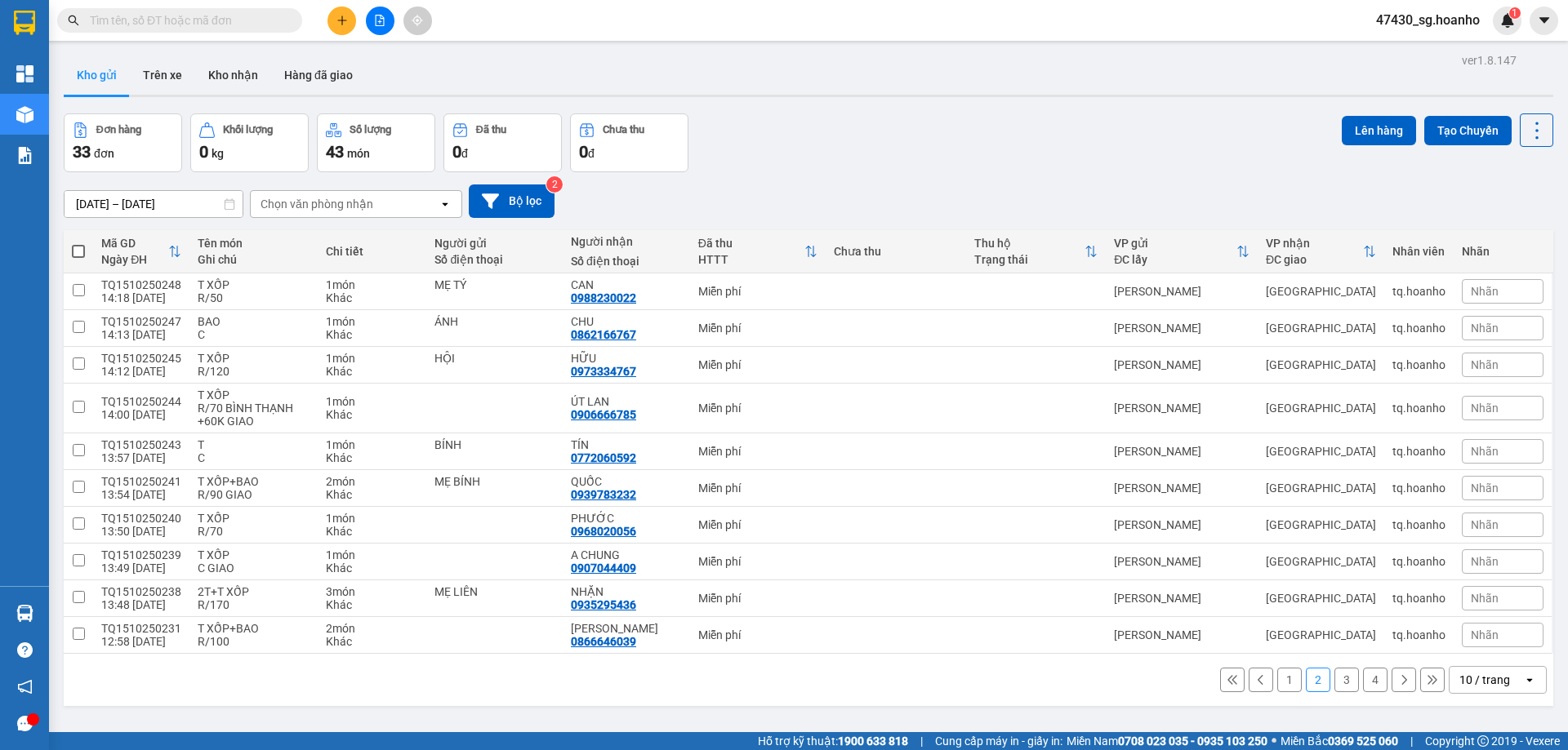
click at [1340, 682] on button "3" at bounding box center [1347, 680] width 25 height 25
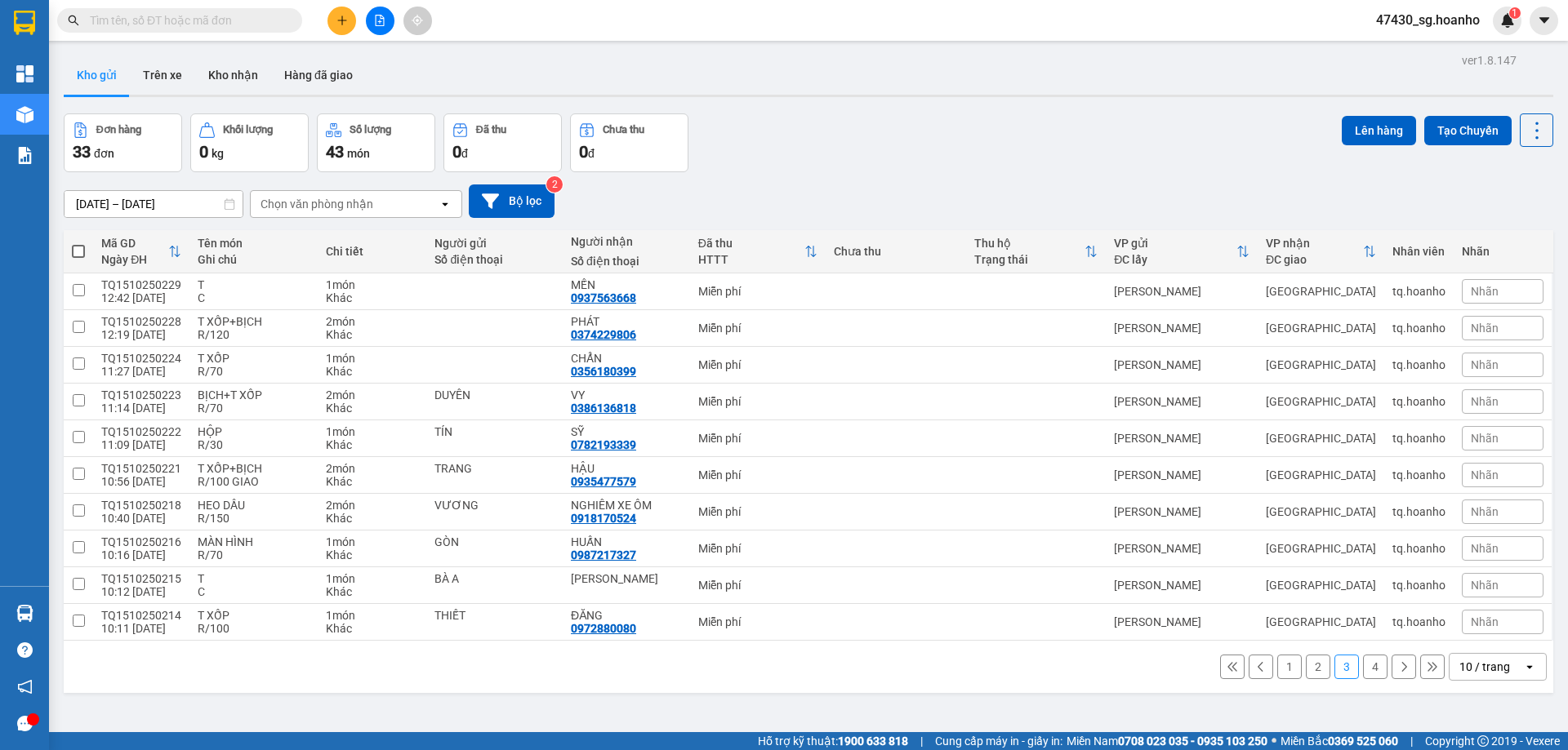
click at [1364, 669] on button "4" at bounding box center [1375, 667] width 25 height 25
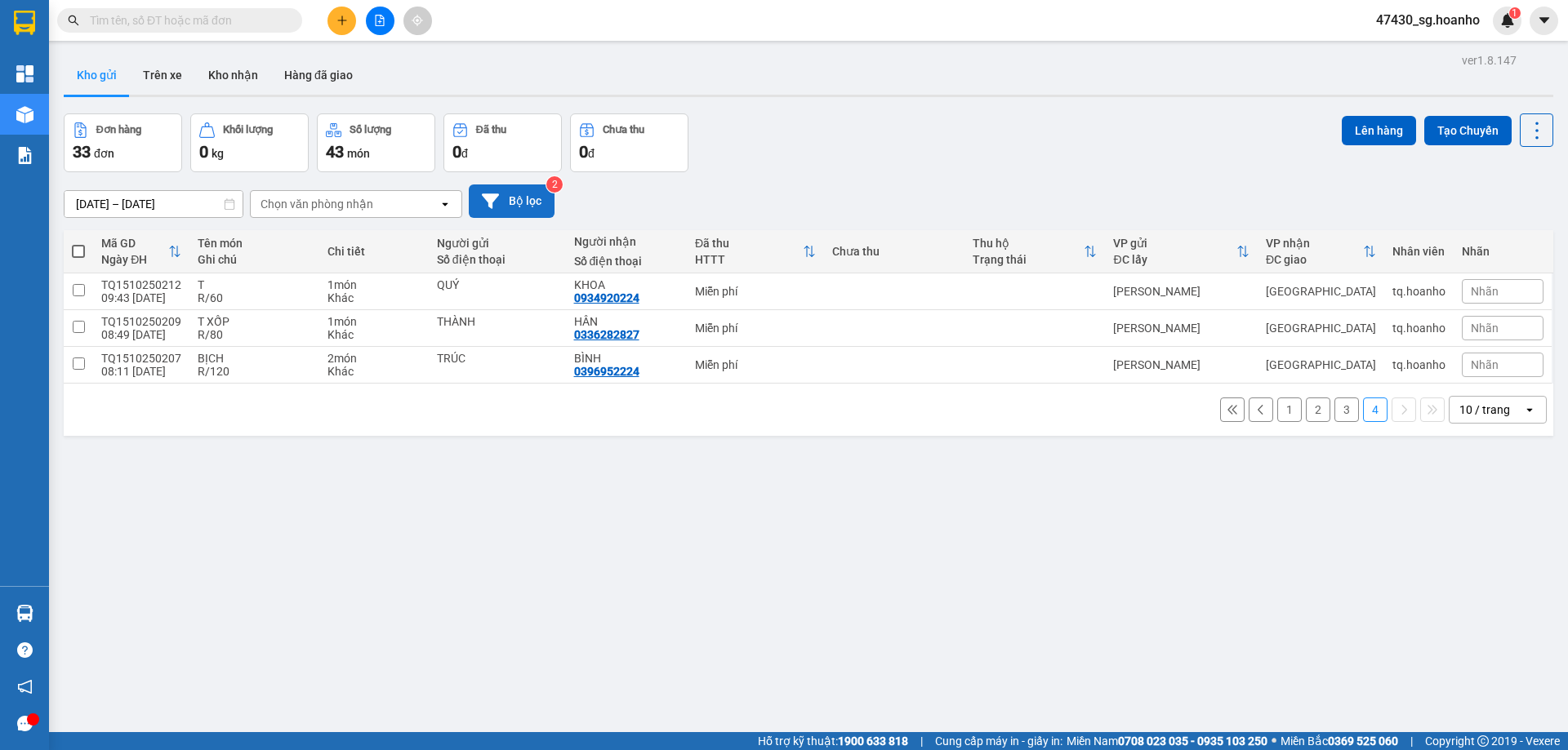
click at [537, 208] on button "Bộ lọc" at bounding box center [512, 201] width 86 height 33
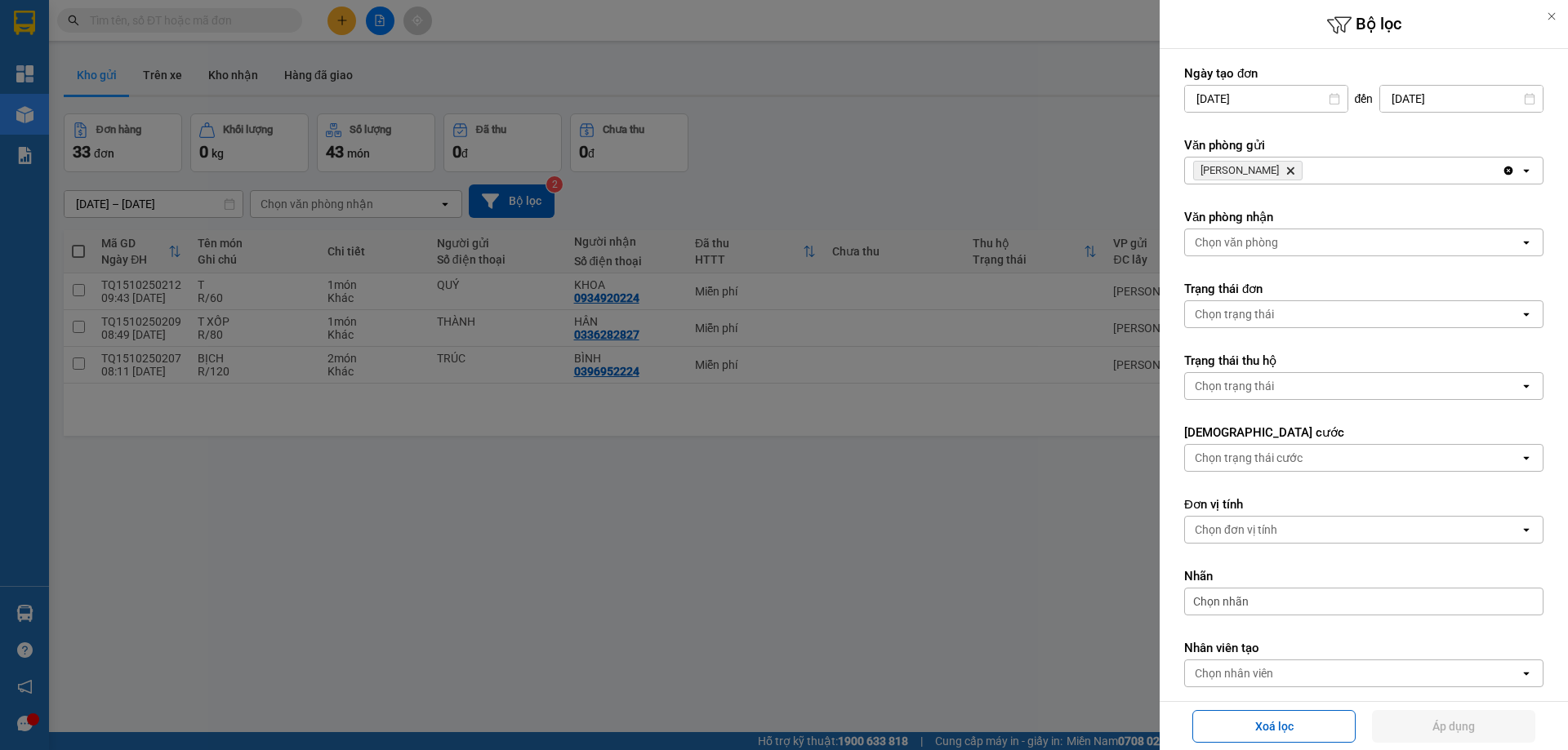
click at [1285, 173] on icon "Delete" at bounding box center [1290, 170] width 10 height 10
click at [1266, 173] on div "Chọn văn phòng" at bounding box center [1236, 170] width 83 height 16
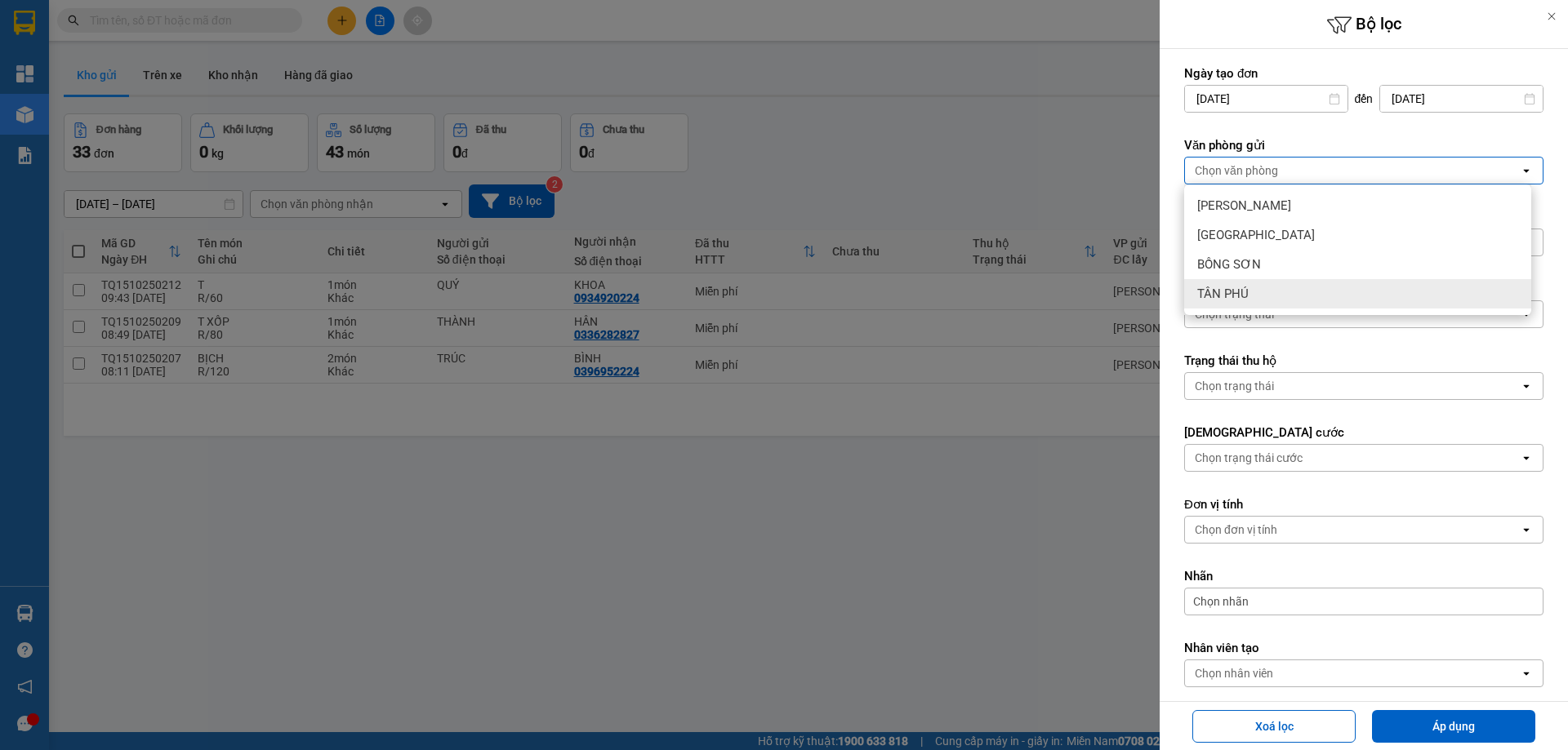
click at [1270, 295] on div "TÂN PHÚ" at bounding box center [1358, 294] width 347 height 30
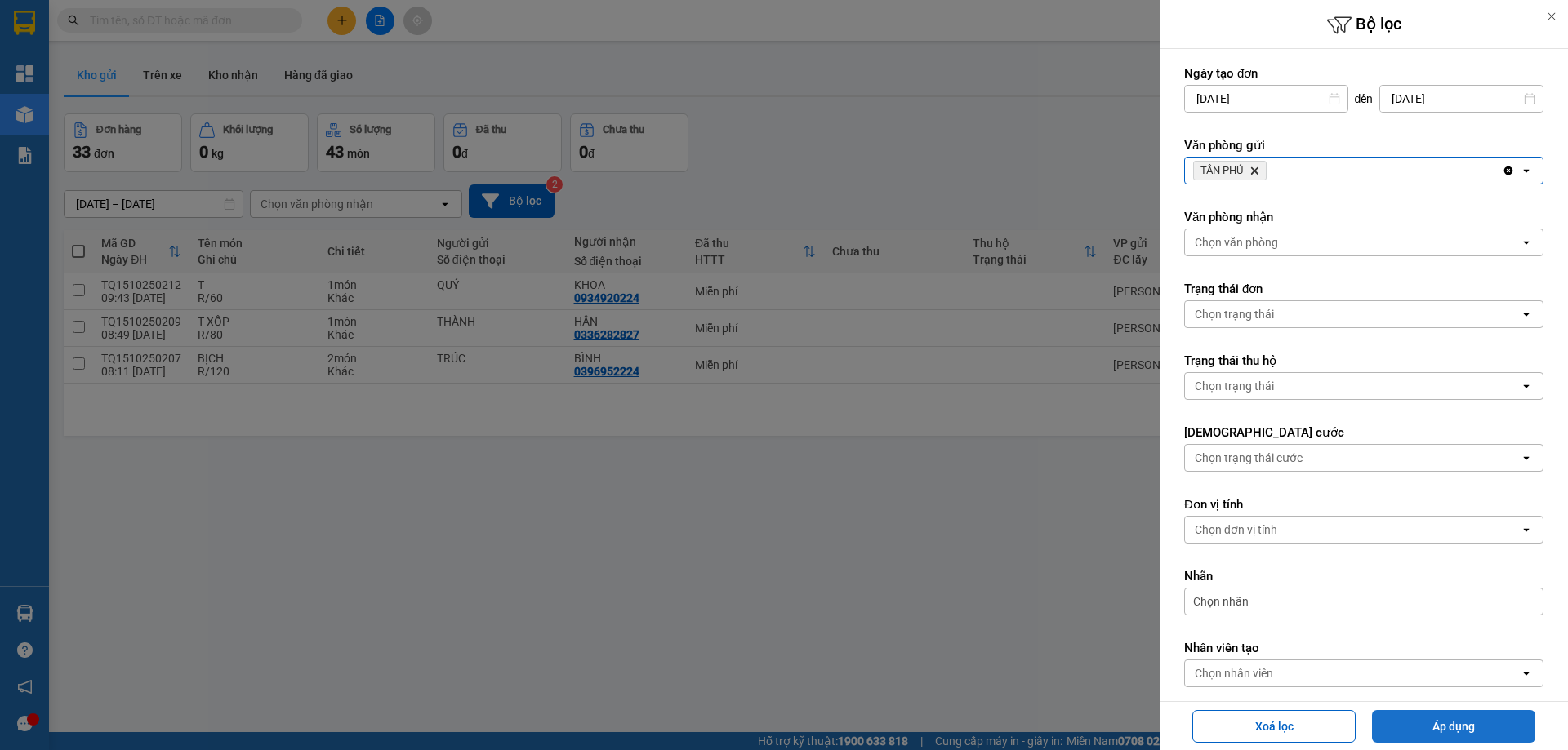
click at [1443, 727] on button "Áp dụng" at bounding box center [1453, 727] width 164 height 33
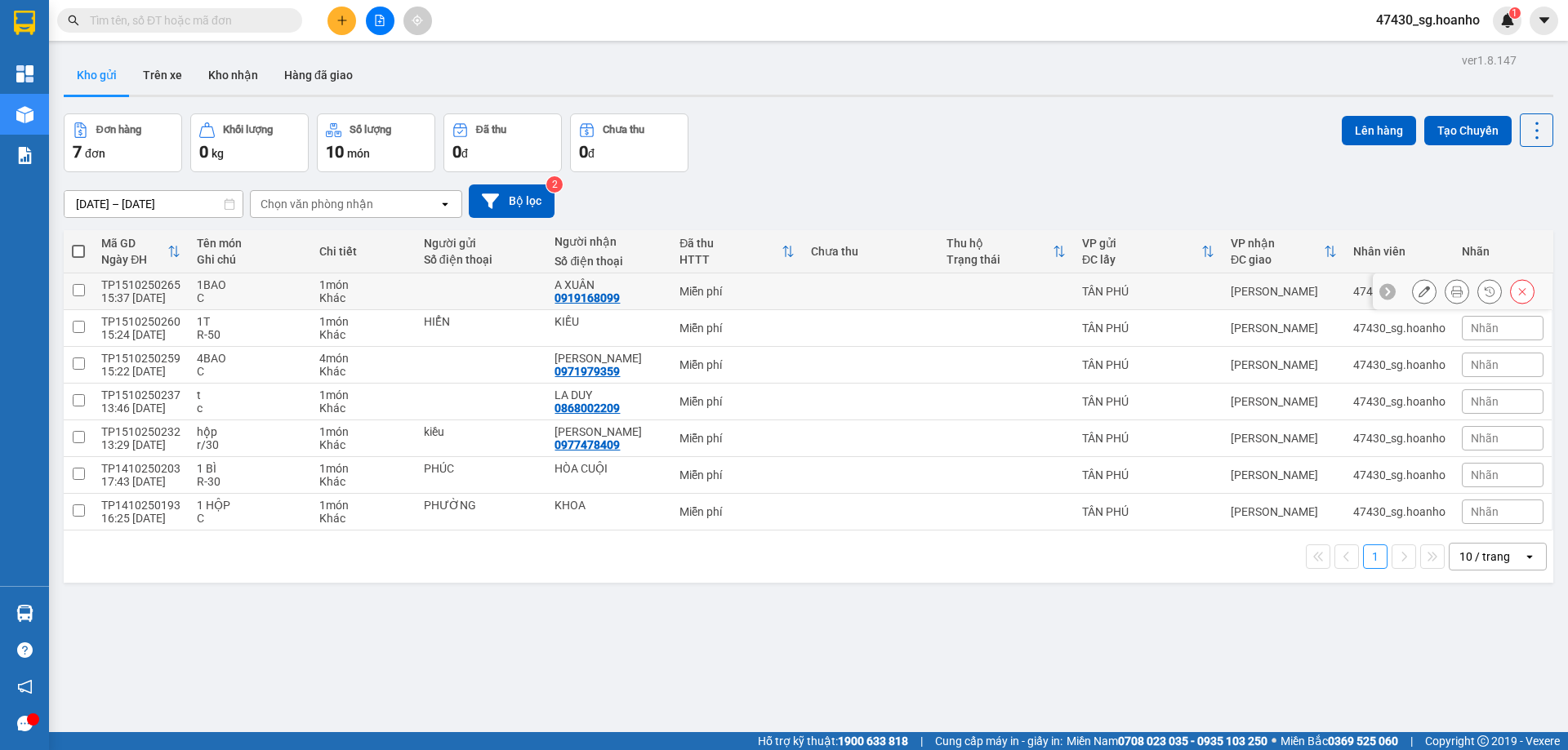
click at [81, 287] on input "checkbox" at bounding box center [78, 290] width 12 height 12
checkbox input "true"
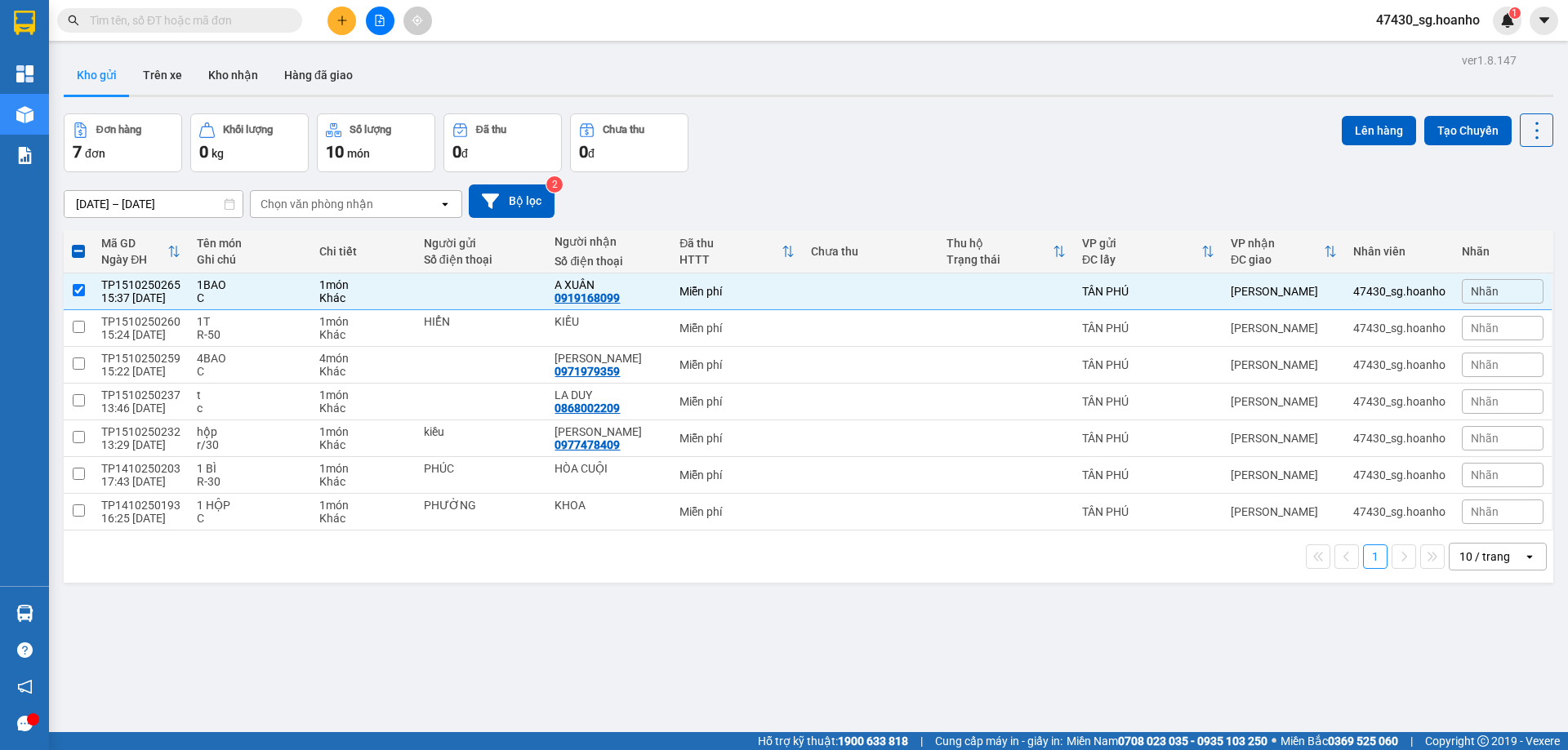
click at [75, 255] on span at bounding box center [78, 252] width 13 height 13
click at [78, 243] on input "checkbox" at bounding box center [78, 243] width 0 height 0
checkbox input "true"
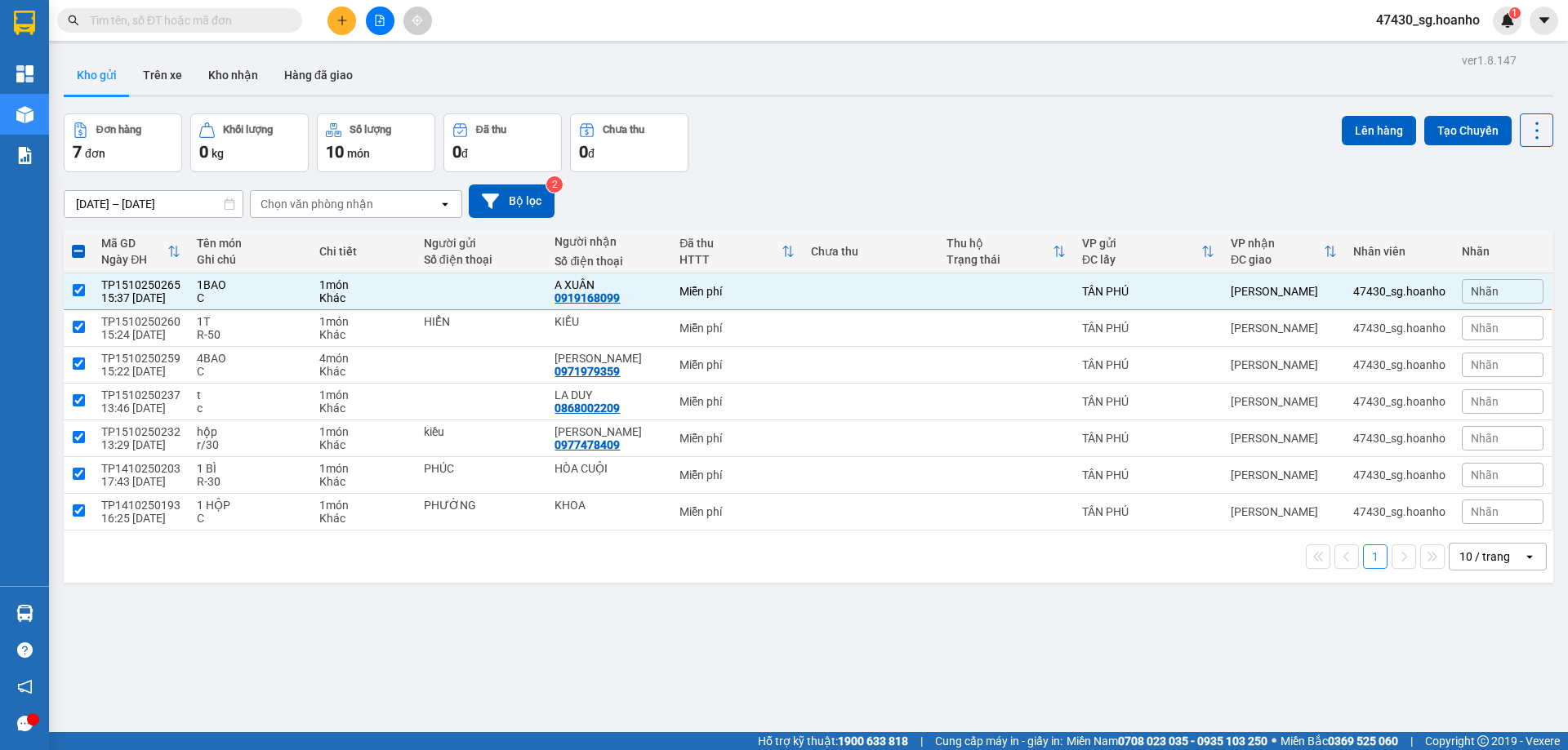
checkbox input "true"
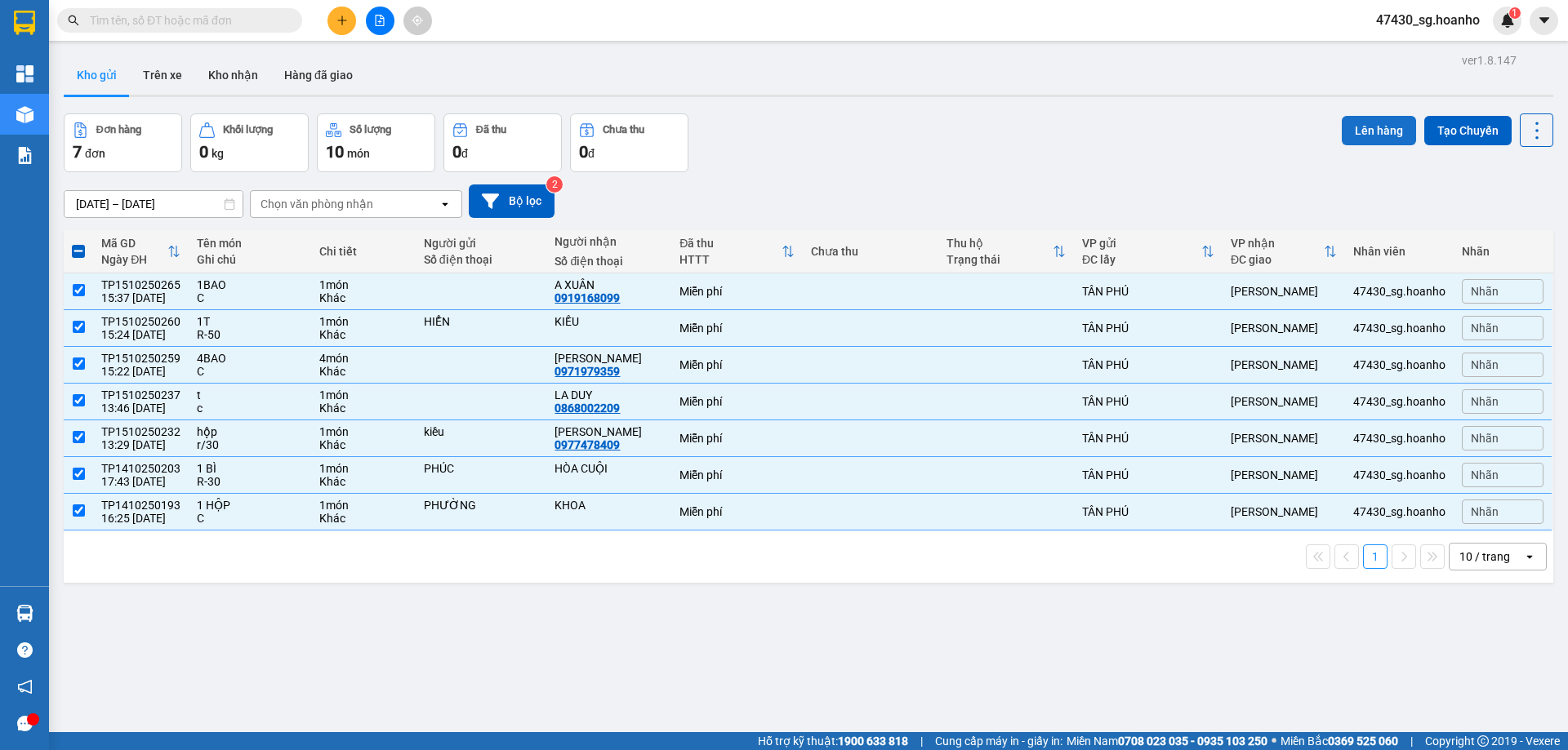
click at [1362, 122] on button "Lên hàng" at bounding box center [1379, 130] width 75 height 30
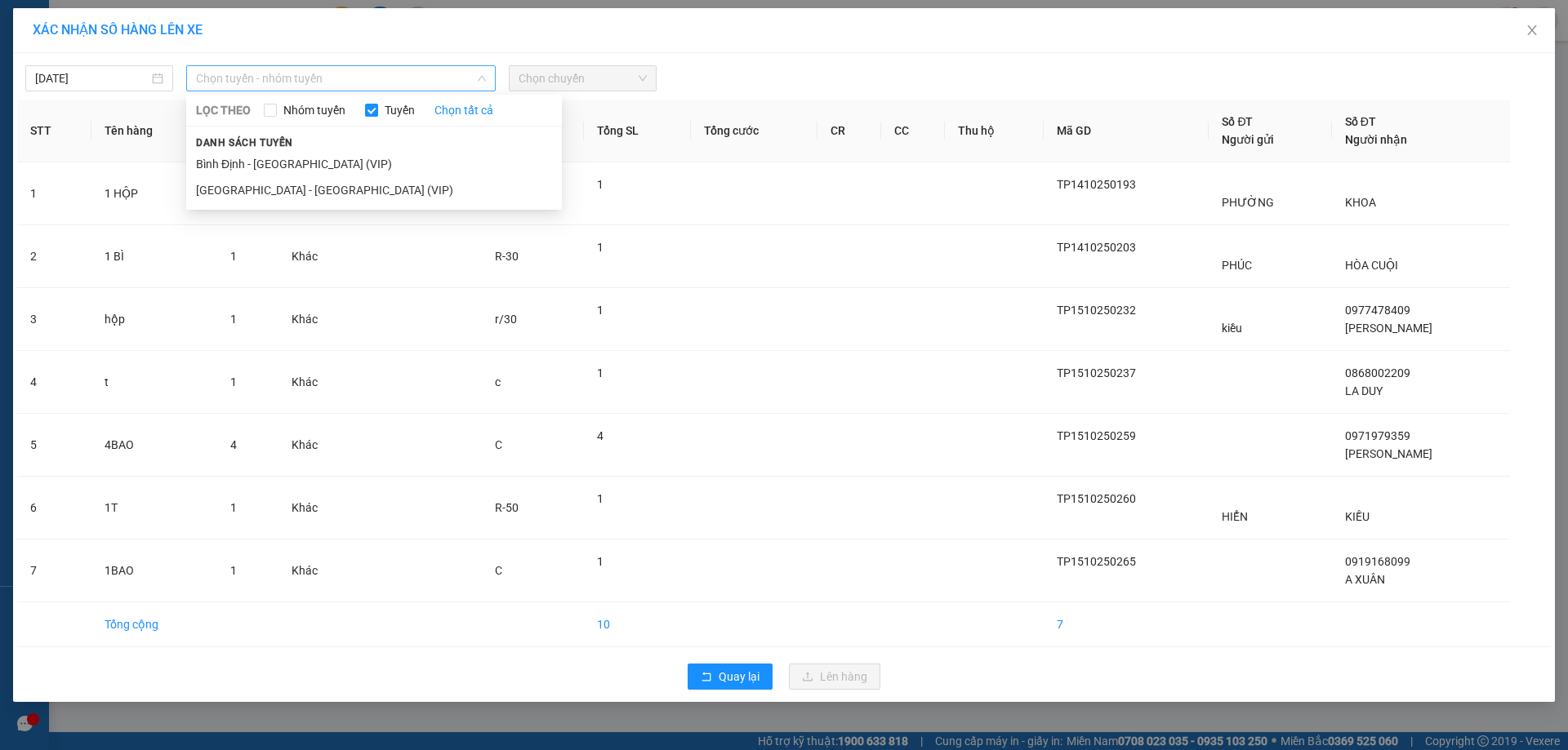
click at [376, 88] on span "Chọn tuyến - nhóm tuyến" at bounding box center [341, 78] width 290 height 25
click at [393, 192] on li "[GEOGRAPHIC_DATA] - [GEOGRAPHIC_DATA] (VIP)" at bounding box center [374, 189] width 376 height 26
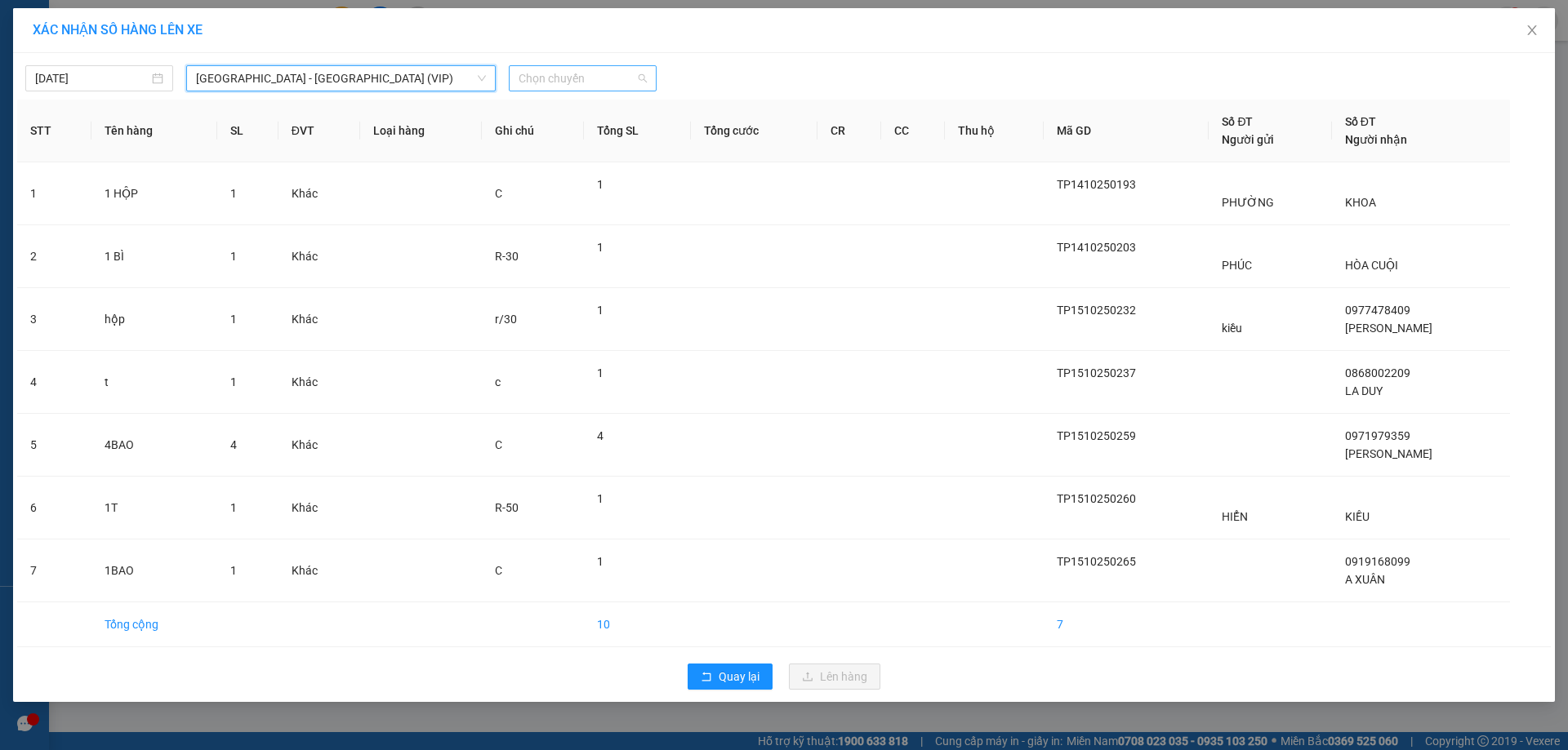
click at [526, 77] on span "Chọn chuyến" at bounding box center [583, 78] width 128 height 25
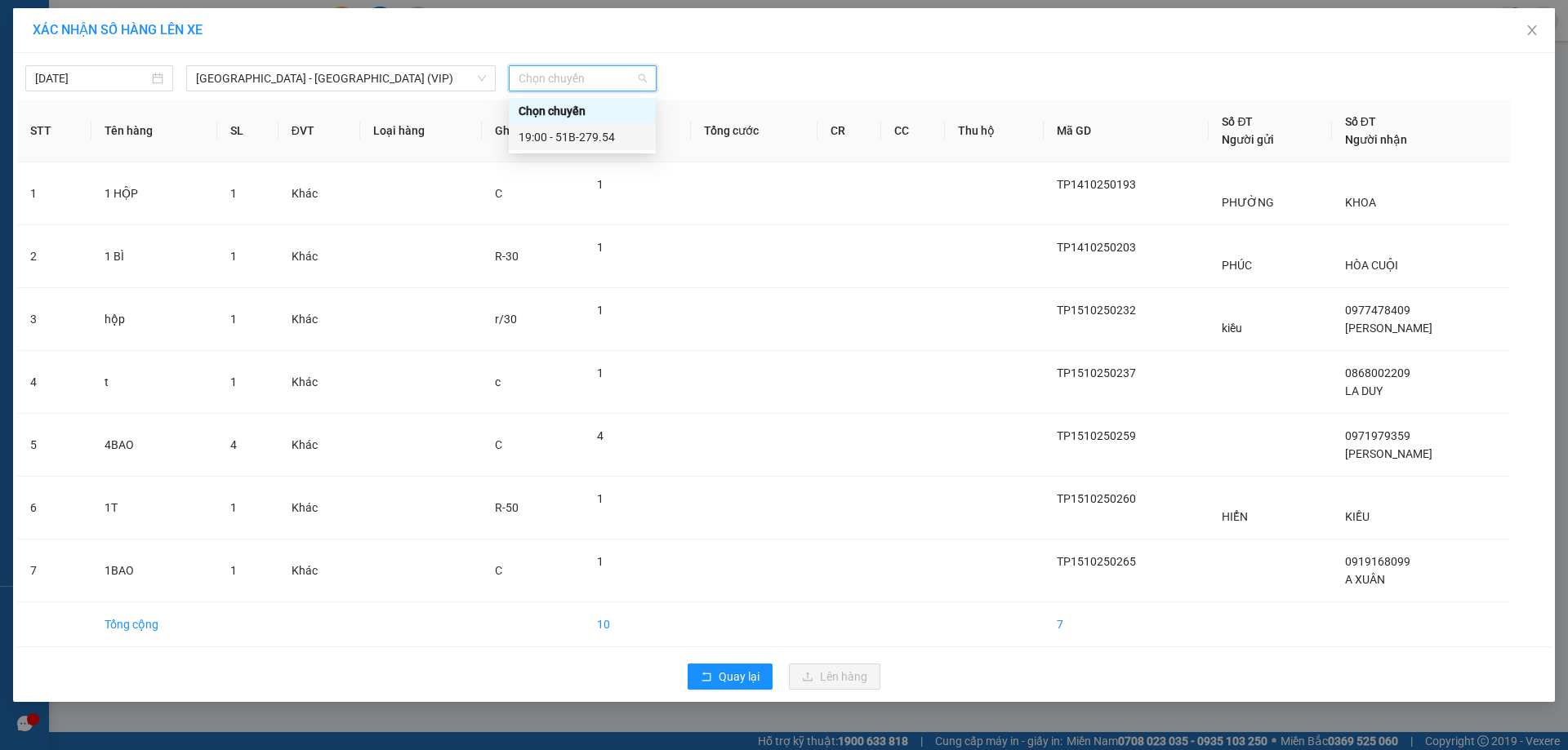
click at [528, 137] on div "19:00 - 51B-279.54" at bounding box center [582, 137] width 127 height 18
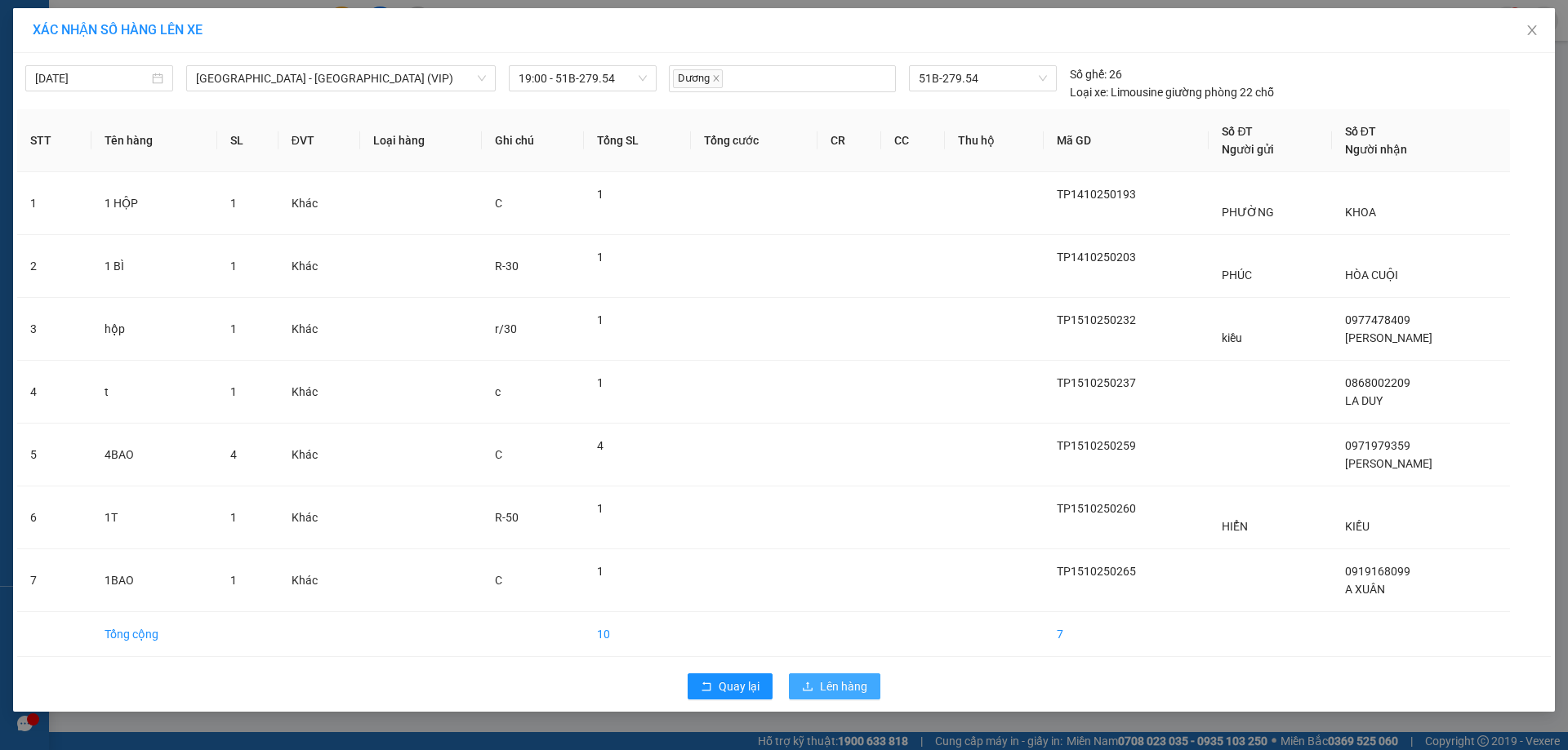
click at [851, 680] on span "Lên hàng" at bounding box center [844, 686] width 48 height 18
